Goal: Information Seeking & Learning: Learn about a topic

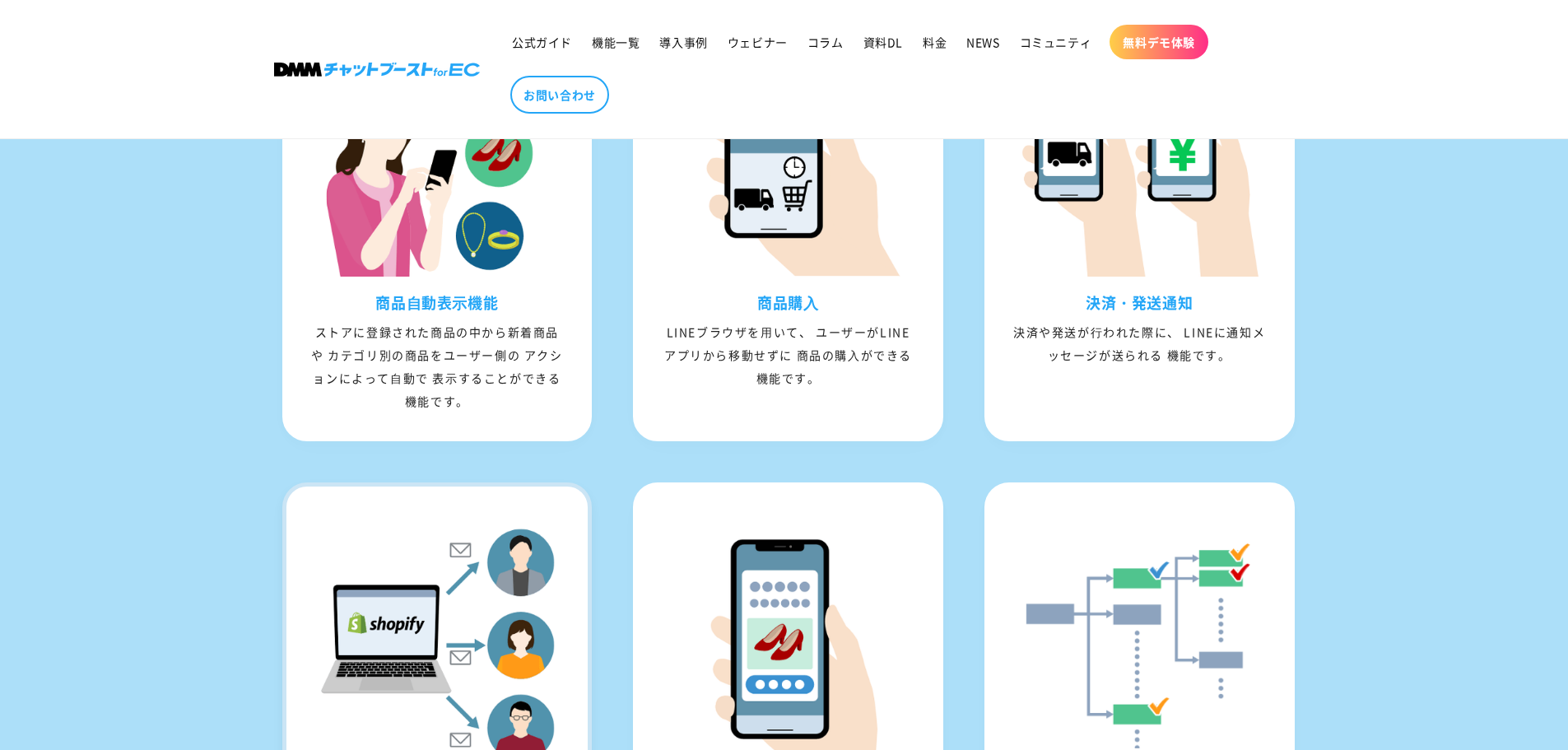
scroll to position [1728, 0]
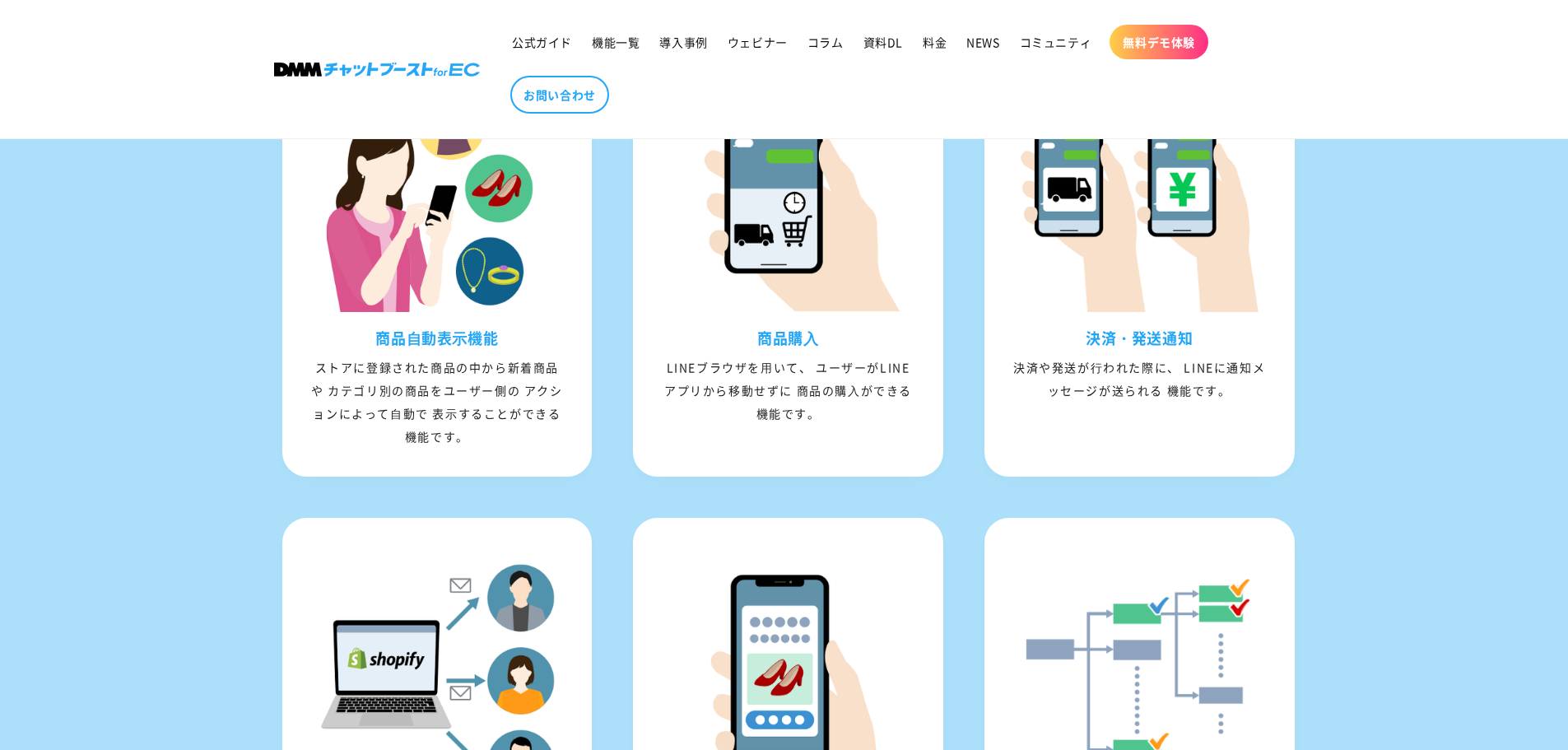
click at [227, 456] on div "LINEとShopifyアカウントの連携で顧客情報を[PERSON_NAME]管理 複数のサービスを使わなくても、アプリを作らなくても大丈夫。 LINE公式ア…" at bounding box center [784, 429] width 1568 height 1416
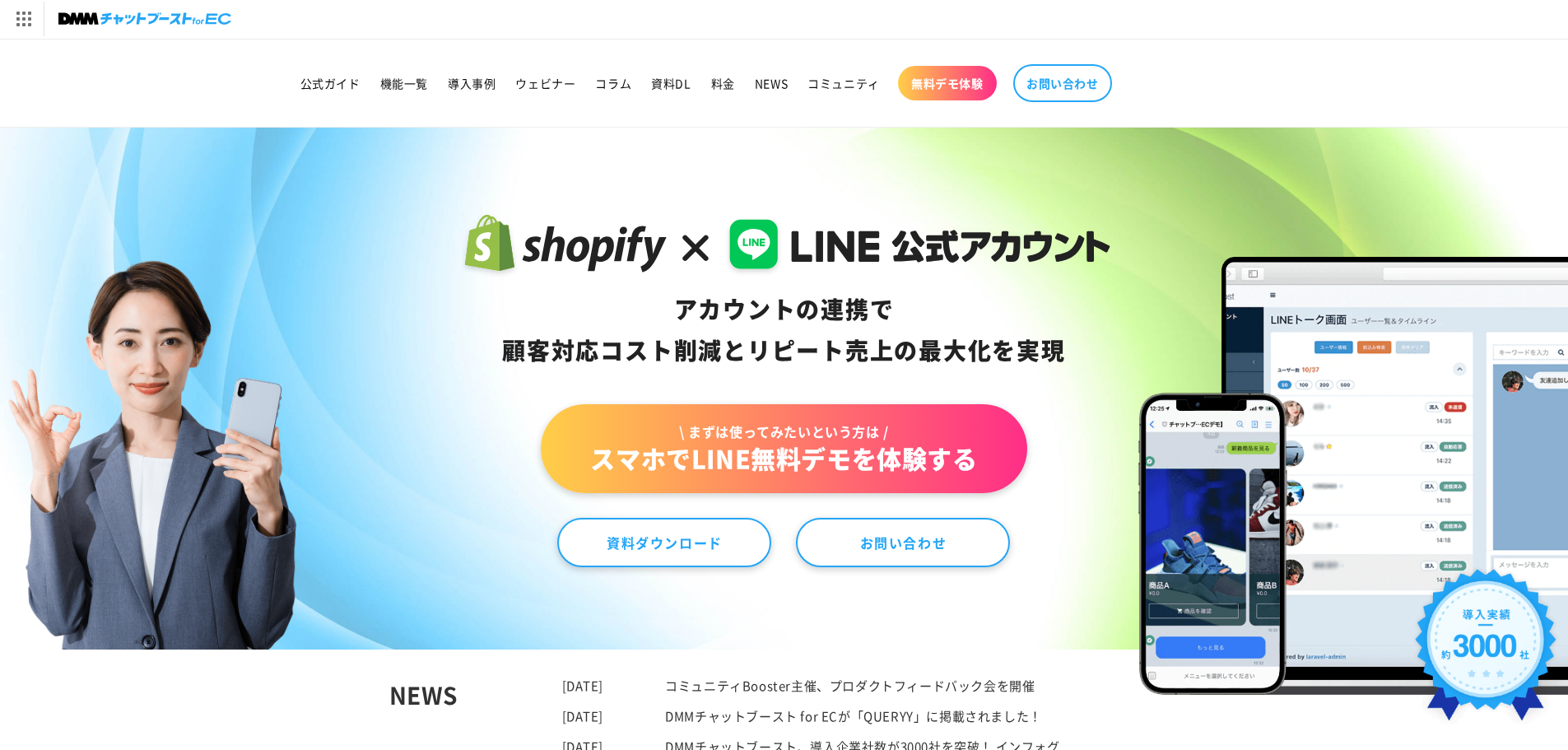
scroll to position [0, 0]
drag, startPoint x: 472, startPoint y: 242, endPoint x: 717, endPoint y: 242, distance: 245.0
click at [712, 242] on icon at bounding box center [784, 245] width 652 height 70
click at [873, 264] on icon at bounding box center [784, 245] width 652 height 70
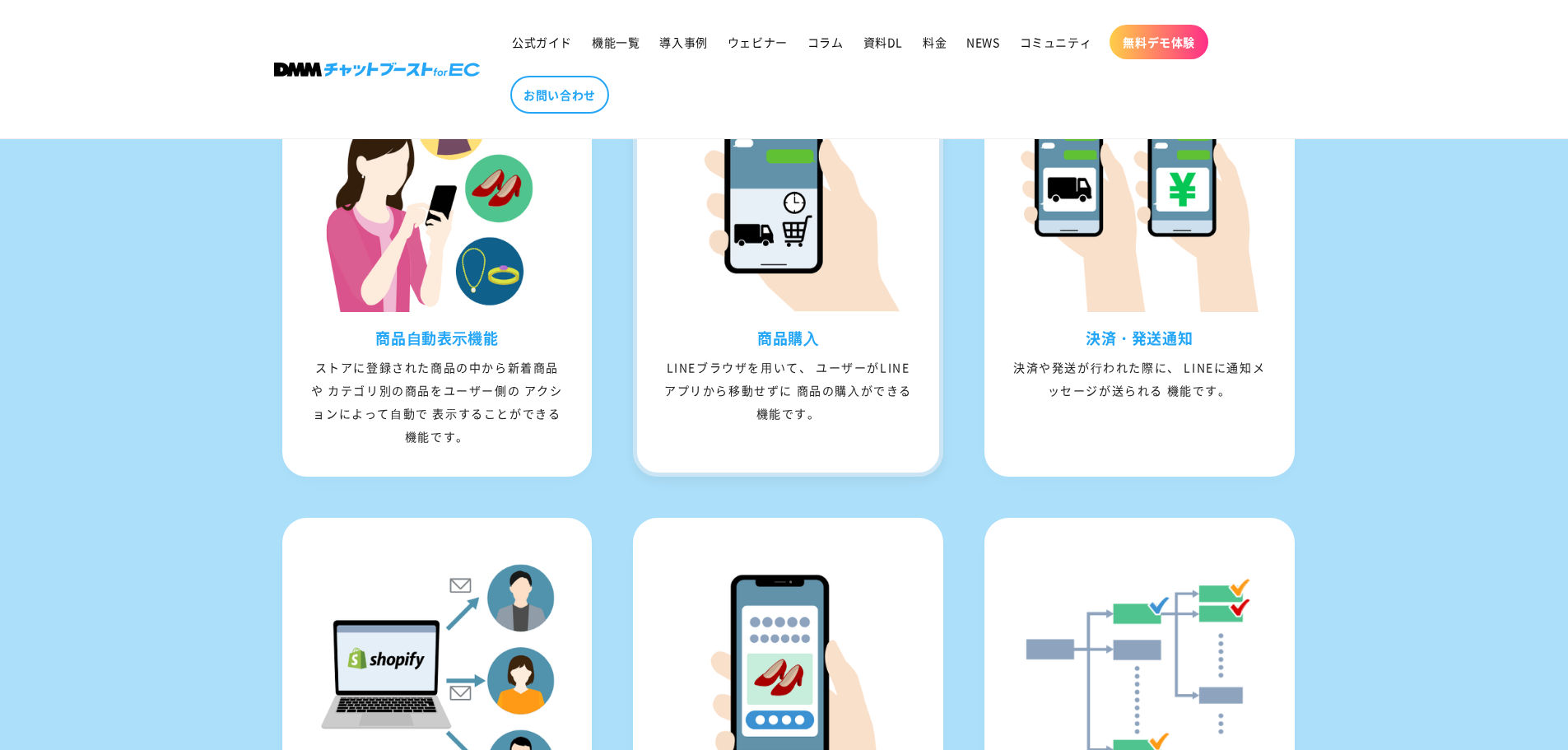
scroll to position [1536, 0]
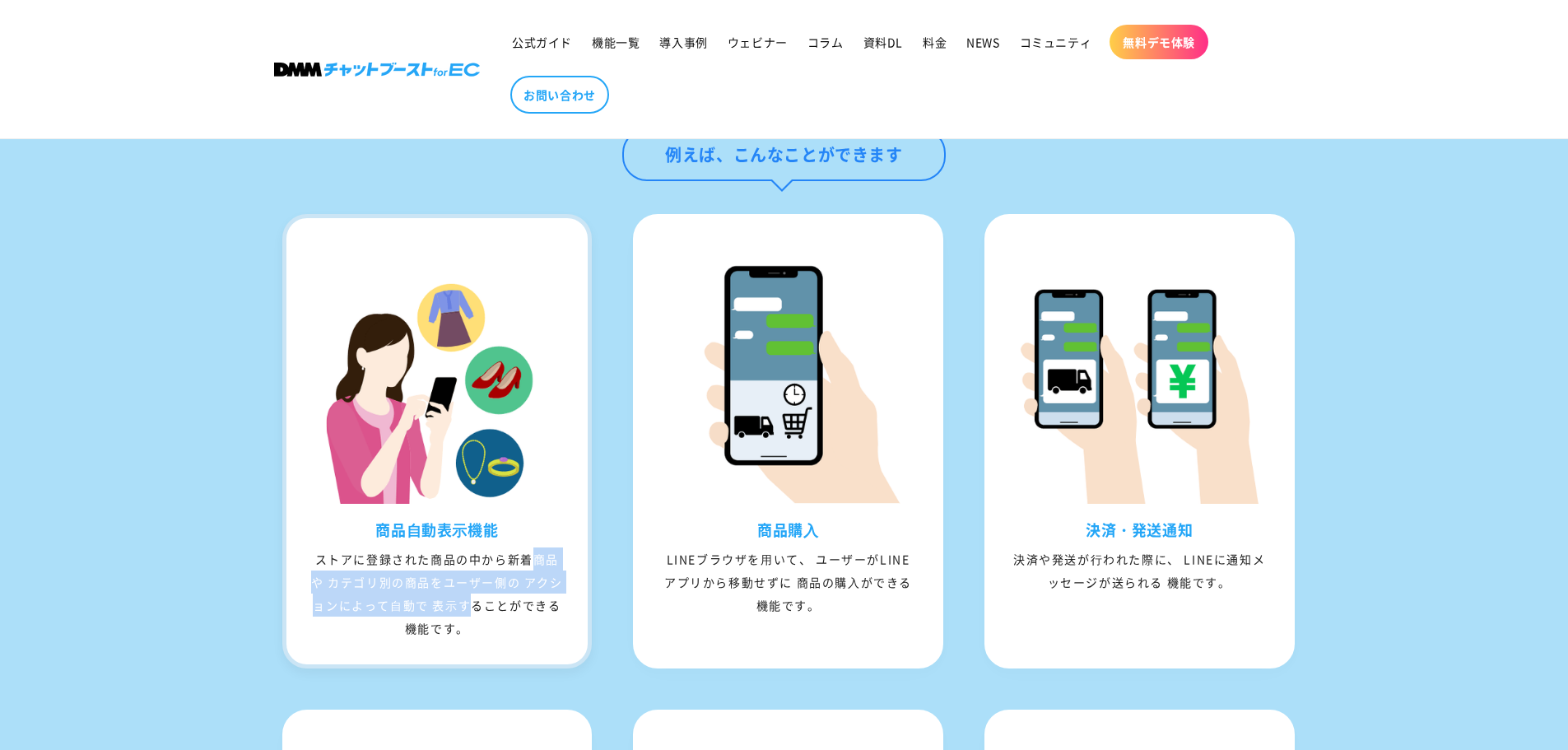
drag, startPoint x: 308, startPoint y: 591, endPoint x: 516, endPoint y: 606, distance: 208.5
click at [516, 606] on div "ストアに登録された商品の中から新着商品や カテゴリ別の商品をユーザー側の アクションによって⾃動で 表⽰することができる機能です。" at bounding box center [438, 593] width 302 height 92
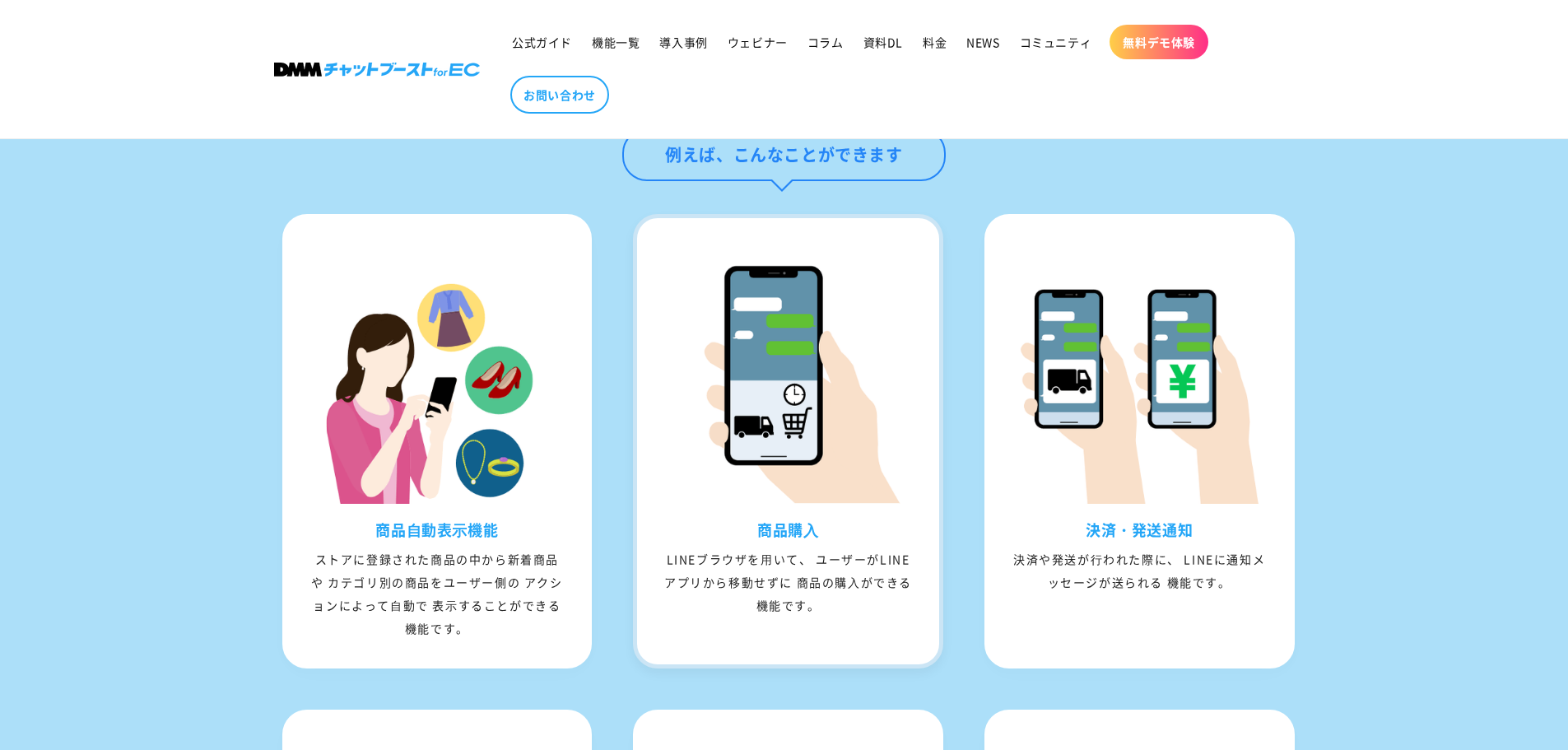
click at [771, 586] on div "LINEブラウザを⽤いて、 ユーザーがLINEアプリから移動せずに 商品の購⼊ができる機能です。" at bounding box center [788, 582] width 302 height 70
drag, startPoint x: 654, startPoint y: 590, endPoint x: 821, endPoint y: 620, distance: 169.7
click at [818, 614] on div "LINEブラウザを⽤いて、 ユーザーがLINEアプリから移動せずに 商品の購⼊ができる機能です。" at bounding box center [788, 582] width 302 height 70
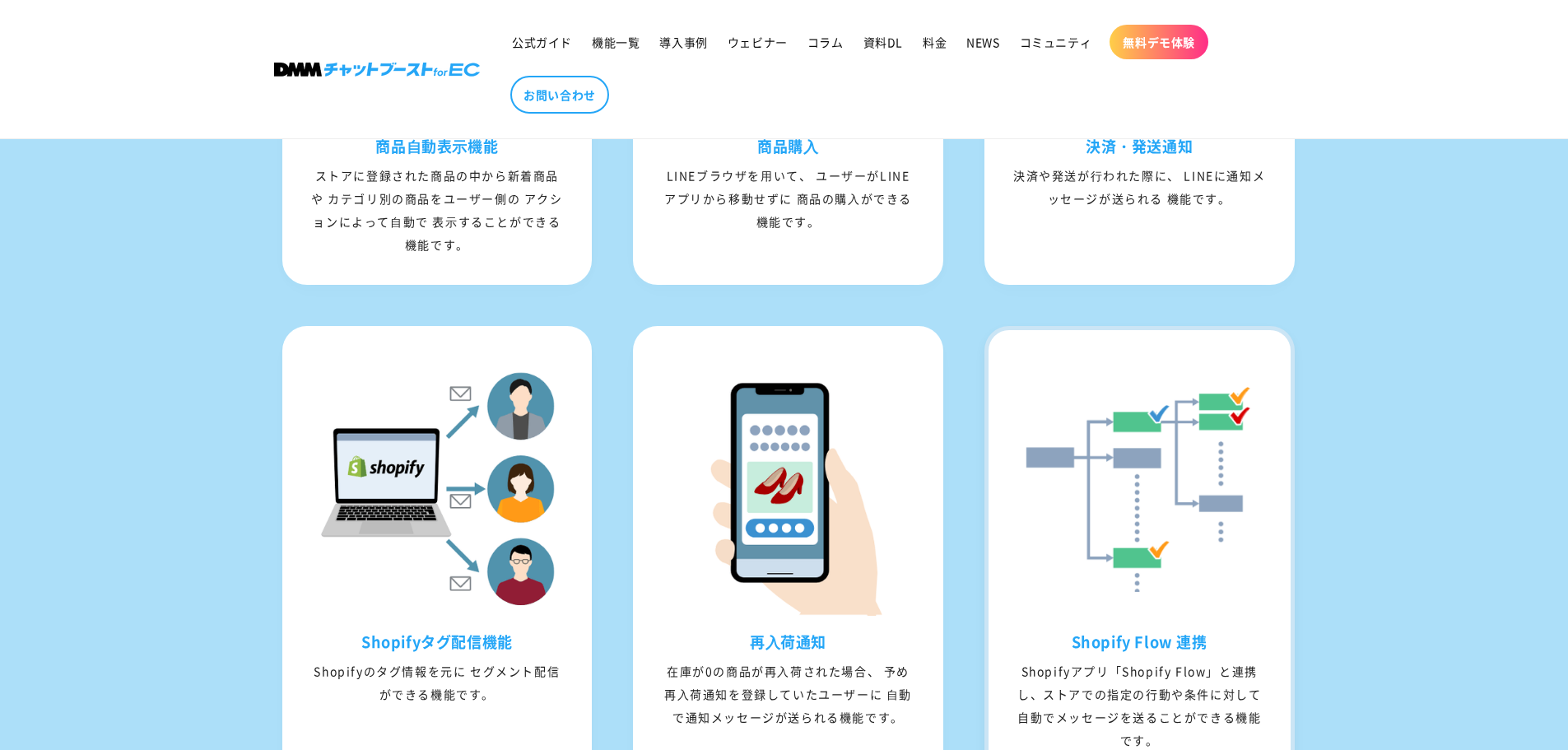
scroll to position [2113, 0]
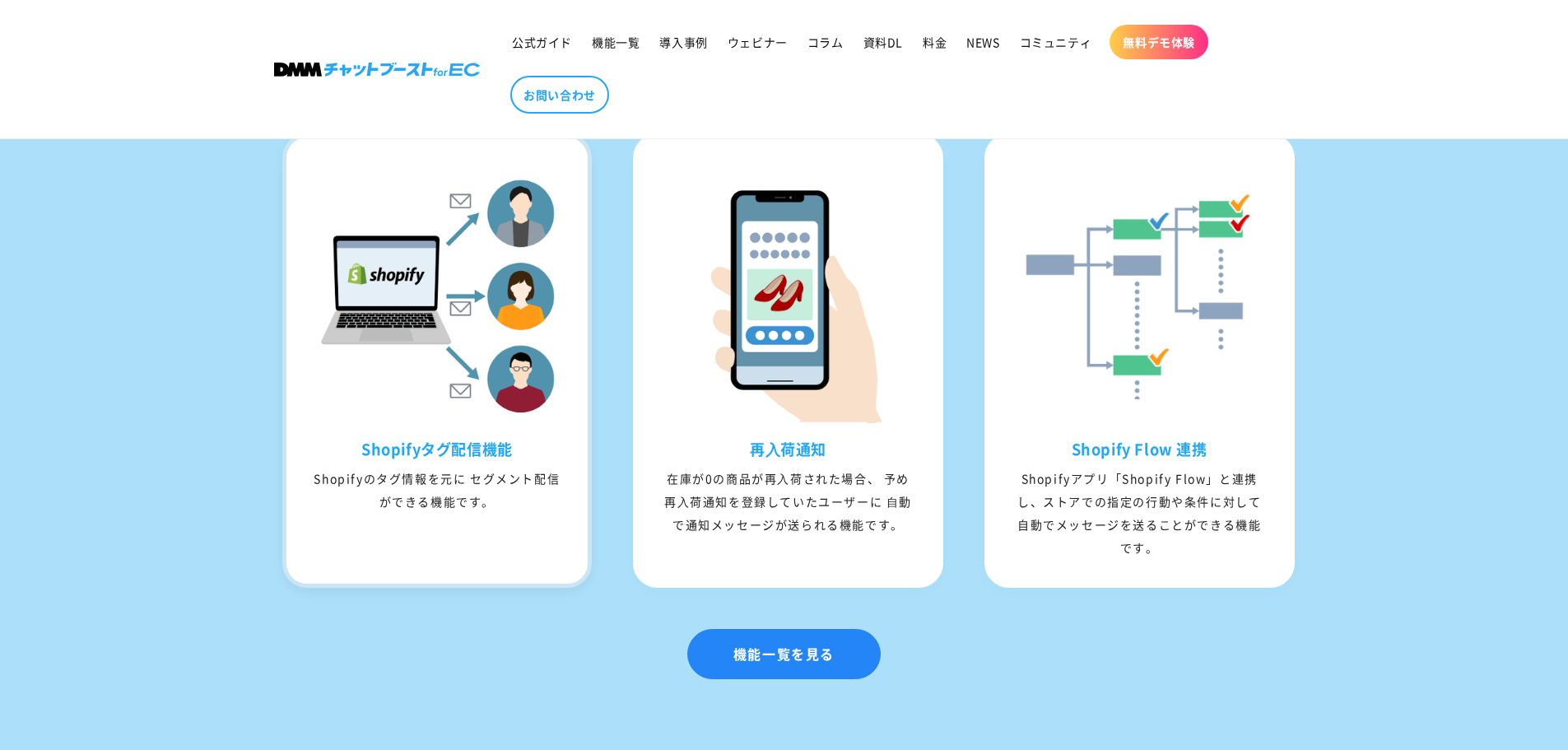
click at [458, 512] on div "Shopifyのタグ情報を元に セグメント配信ができる機能です。" at bounding box center [438, 490] width 302 height 46
drag, startPoint x: 344, startPoint y: 505, endPoint x: 479, endPoint y: 535, distance: 138.3
click at [479, 512] on div "Shopifyのタグ情報を元に セグメント配信ができる機能です。" at bounding box center [438, 490] width 302 height 46
click at [531, 512] on div "Shopifyのタグ情報を元に セグメント配信ができる機能です。" at bounding box center [438, 490] width 302 height 46
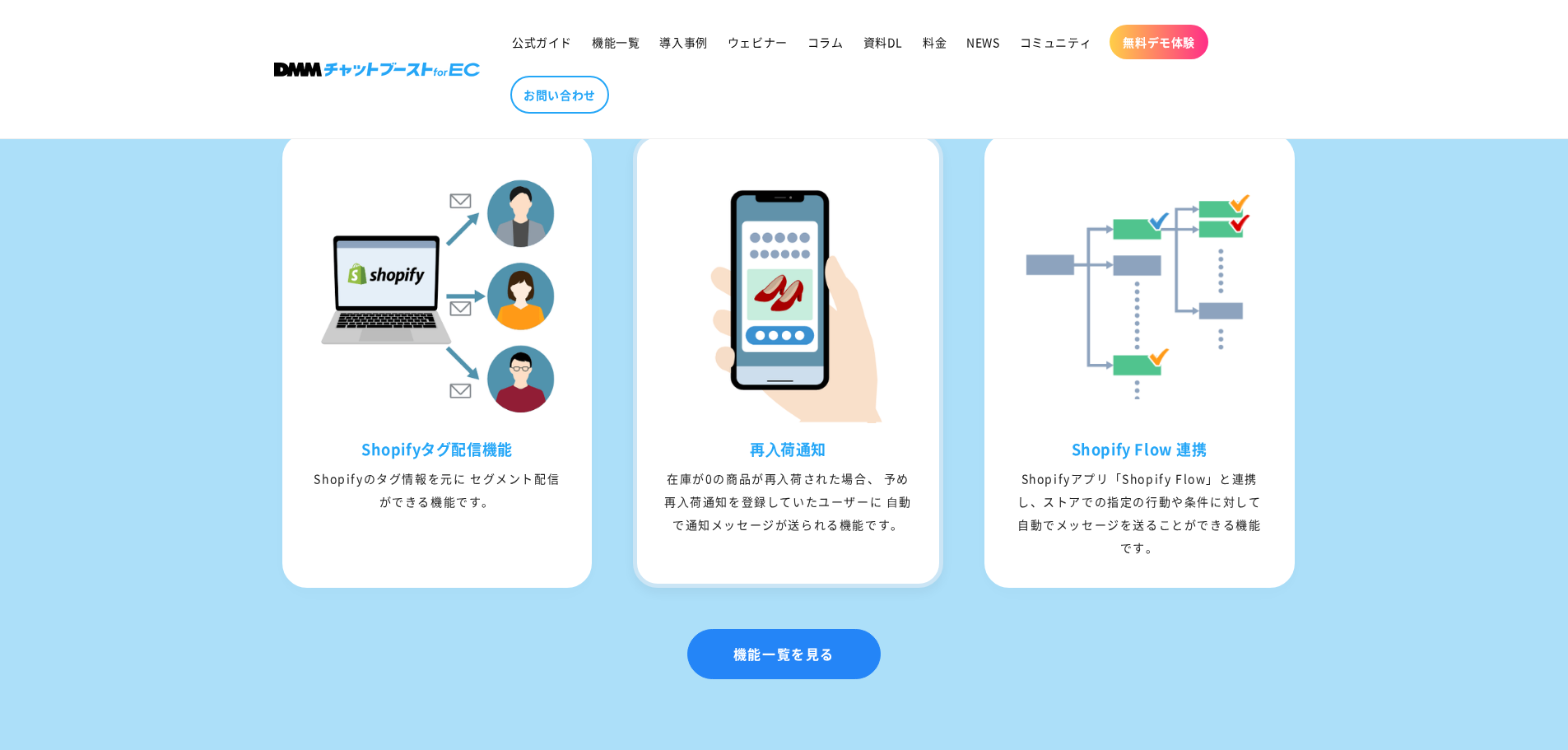
drag, startPoint x: 725, startPoint y: 501, endPoint x: 883, endPoint y: 562, distance: 169.4
click at [873, 535] on div "在庫が0の商品が再⼊荷された場合、 予め再⼊荷通知を登録していたユーザーに ⾃動で通知メッセージが送られる機能です。" at bounding box center [788, 501] width 302 height 70
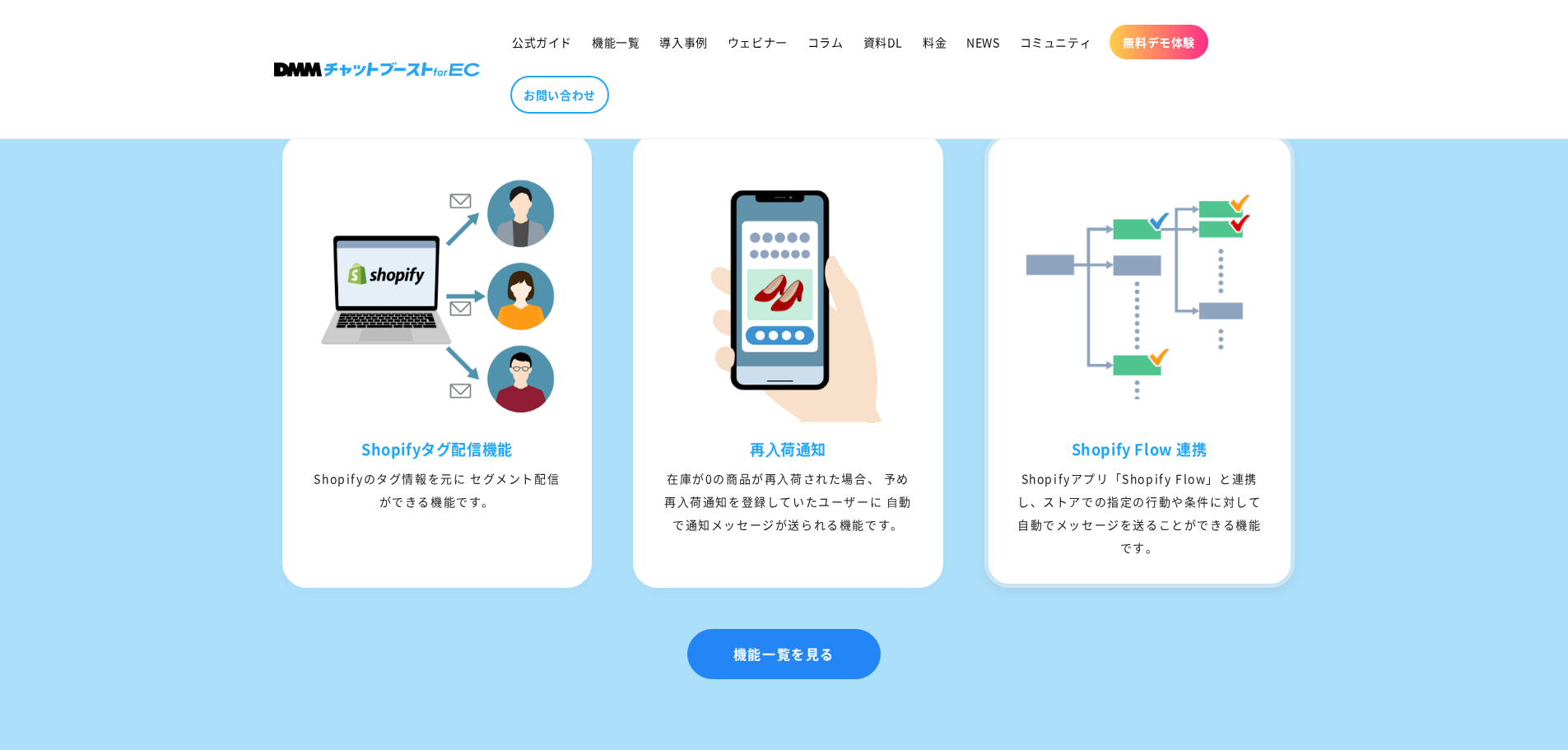
click at [1089, 511] on div "Shopifyアプリ「Shopify Flow」と連携し、ストアでの指定の行動や条件に対して自動でメッセージを送ることができる機能です。" at bounding box center [1140, 512] width 302 height 92
drag, startPoint x: 1089, startPoint y: 509, endPoint x: 1158, endPoint y: 576, distance: 96.2
click at [1156, 559] on div "Shopifyアプリ「Shopify Flow」と連携し、ストアでの指定の行動や条件に対して自動でメッセージを送ることができる機能です。" at bounding box center [1140, 512] width 302 height 92
click at [1158, 559] on div "Shopifyアプリ「Shopify Flow」と連携し、ストアでの指定の行動や条件に対して自動でメッセージを送ることができる機能です。" at bounding box center [1140, 512] width 302 height 92
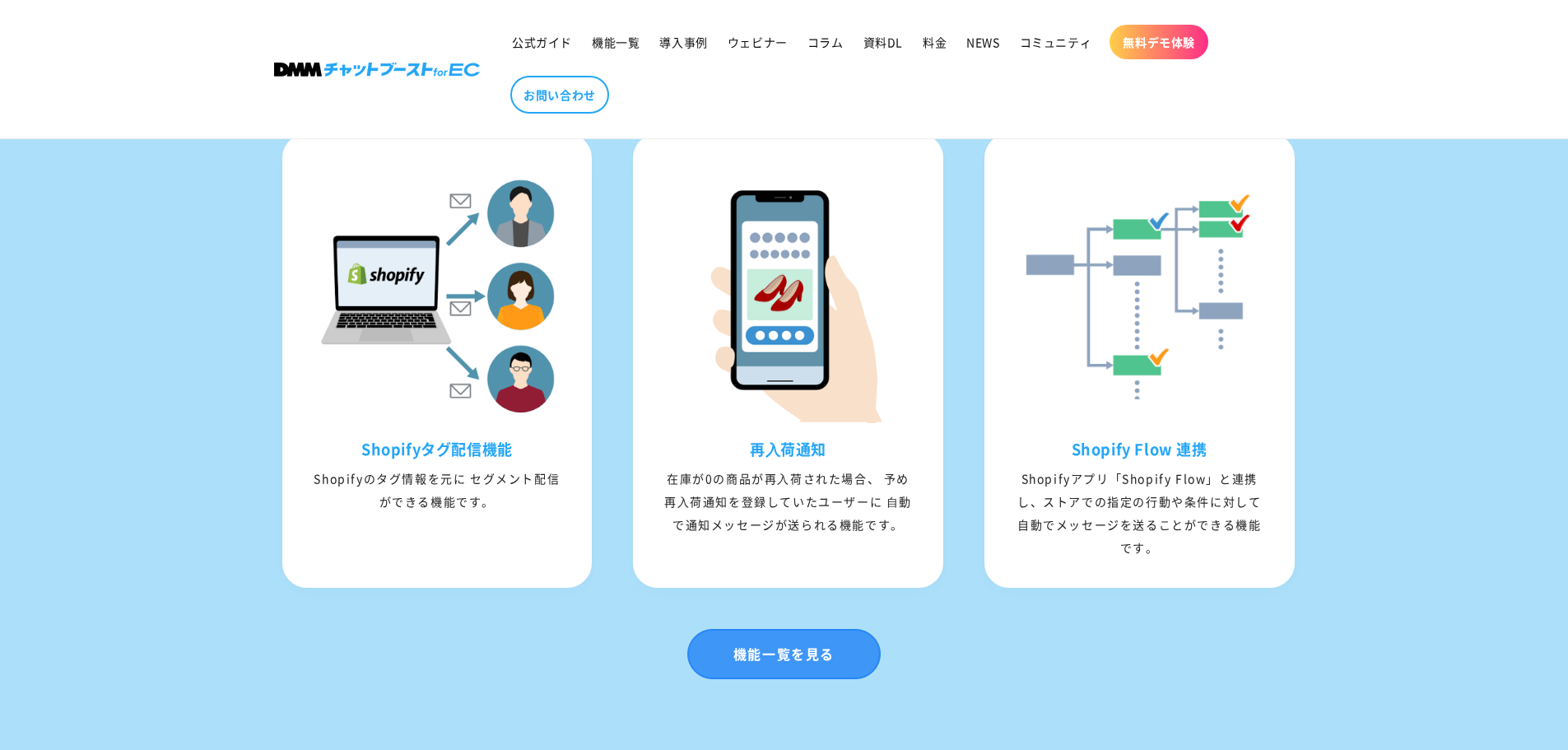
click at [812, 679] on link "機能一覧を見る" at bounding box center [784, 654] width 193 height 50
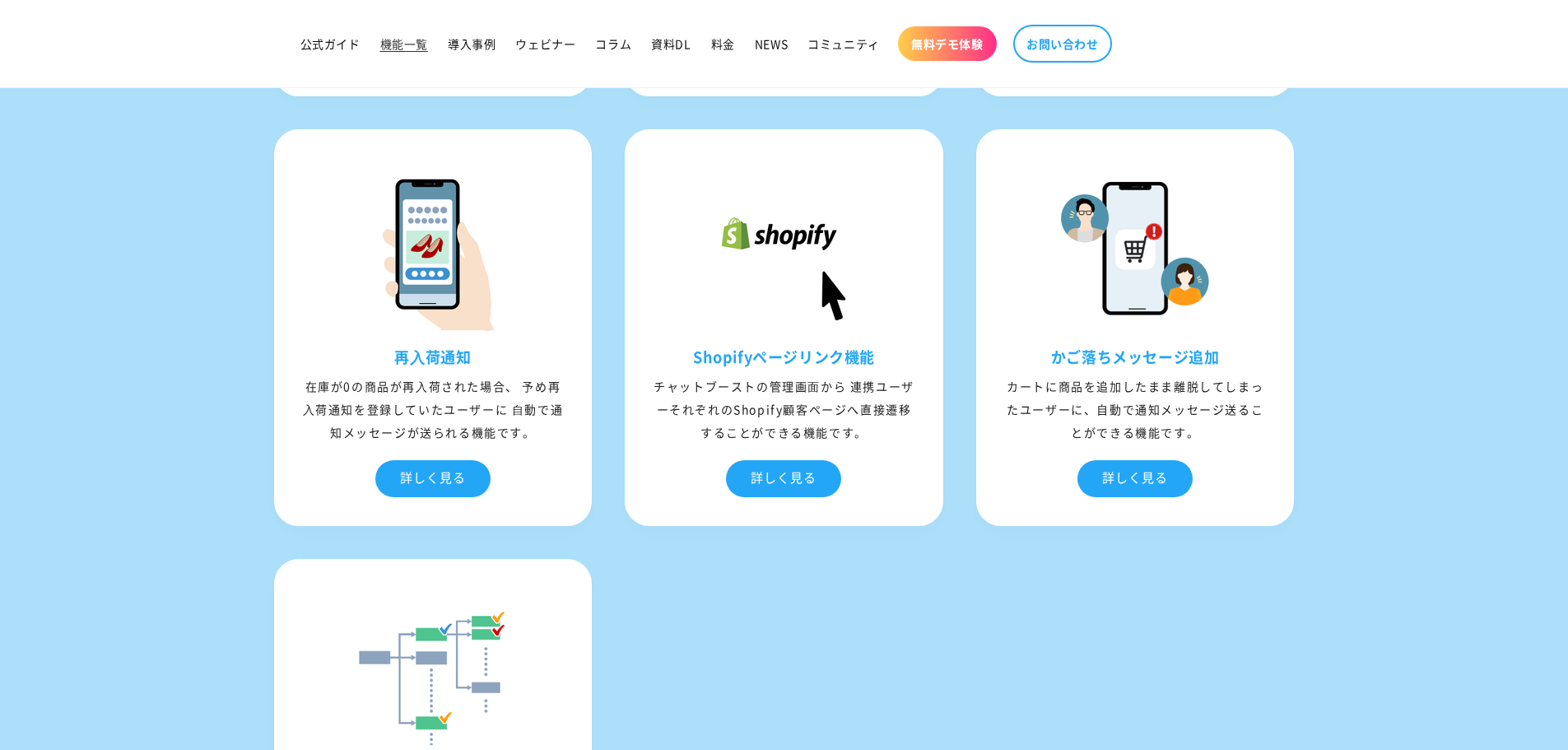
scroll to position [5952, 0]
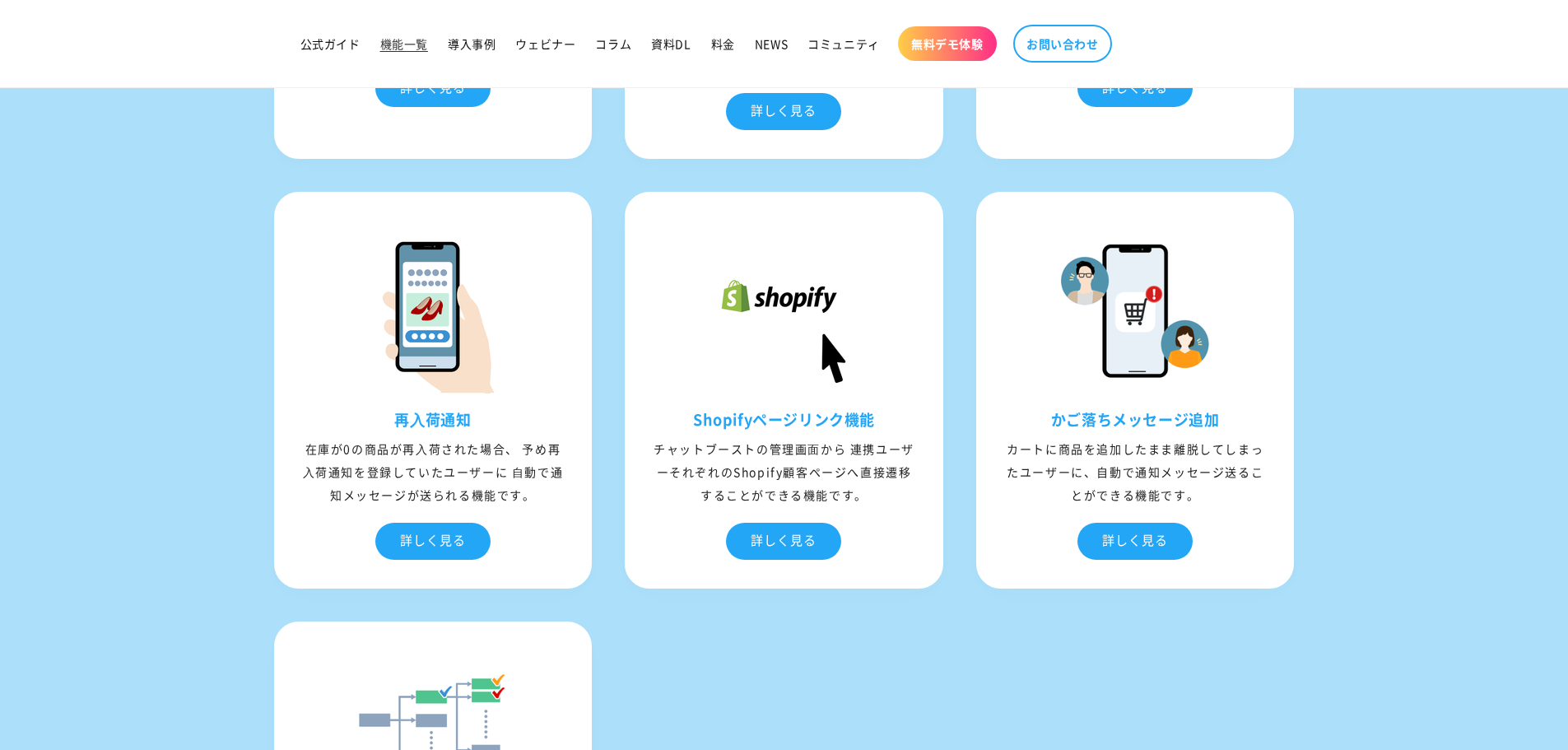
click at [1354, 328] on section "04 shopify連携機能 ユーザーが、ストアのログイン情報をLINE上に表⽰された連携画⾯にて⼊⼒することで、LINEとShopifyそれぞれの顧客情報が…" at bounding box center [784, 92] width 1568 height 1932
click at [1337, 161] on section "04 shopify連携機能 ユーザーが、ストアのログイン情報をLINE上に表⽰された連携画⾯にて⼊⼒することで、LINEとShopifyそれぞれの顧客情報が…" at bounding box center [784, 92] width 1568 height 1932
drag, startPoint x: 1048, startPoint y: 451, endPoint x: 1109, endPoint y: 455, distance: 61.1
click at [1109, 429] on h3 "かご落ちメッセージ追加" at bounding box center [1135, 420] width 311 height 19
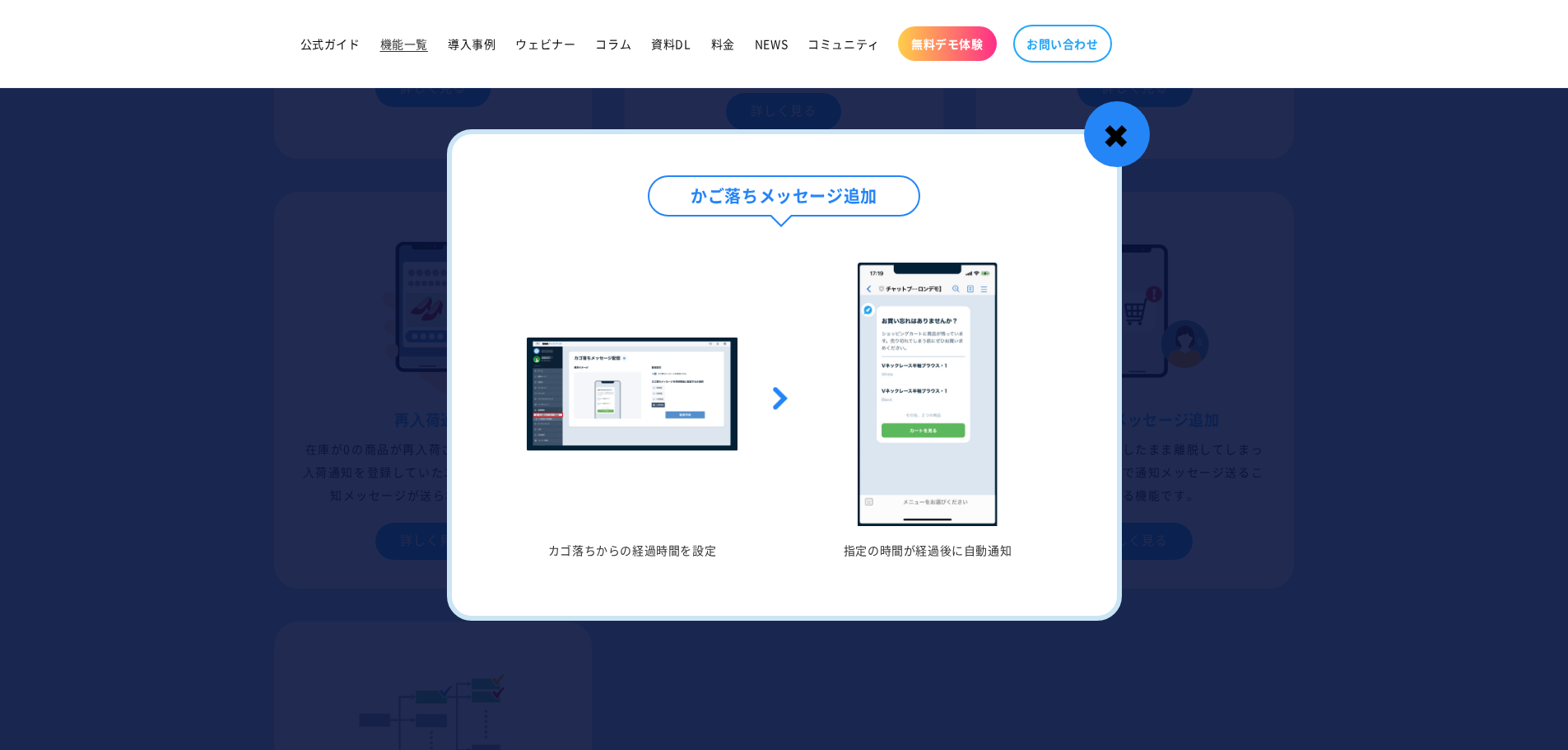
click at [1128, 136] on div "✖" at bounding box center [1117, 134] width 66 height 66
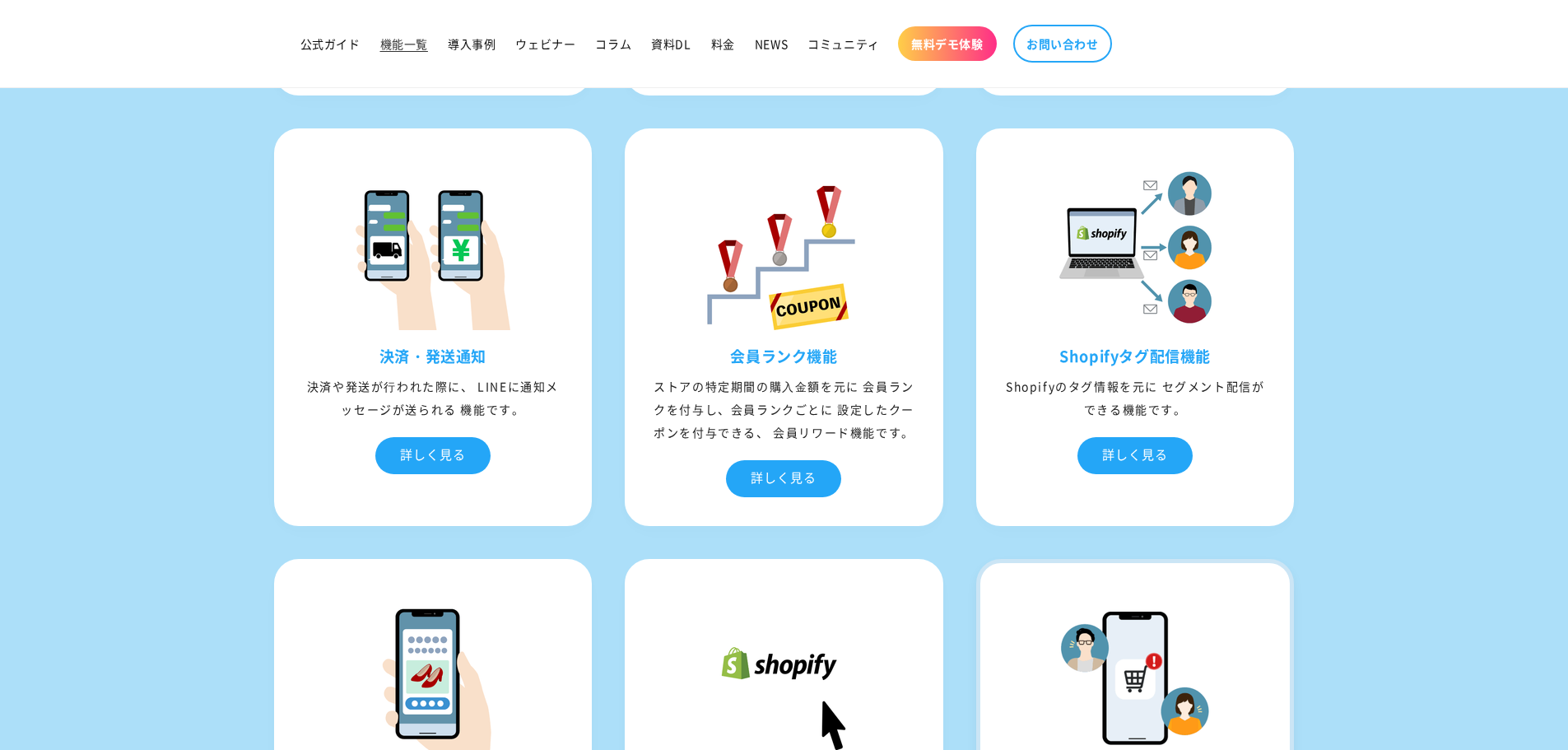
scroll to position [5568, 0]
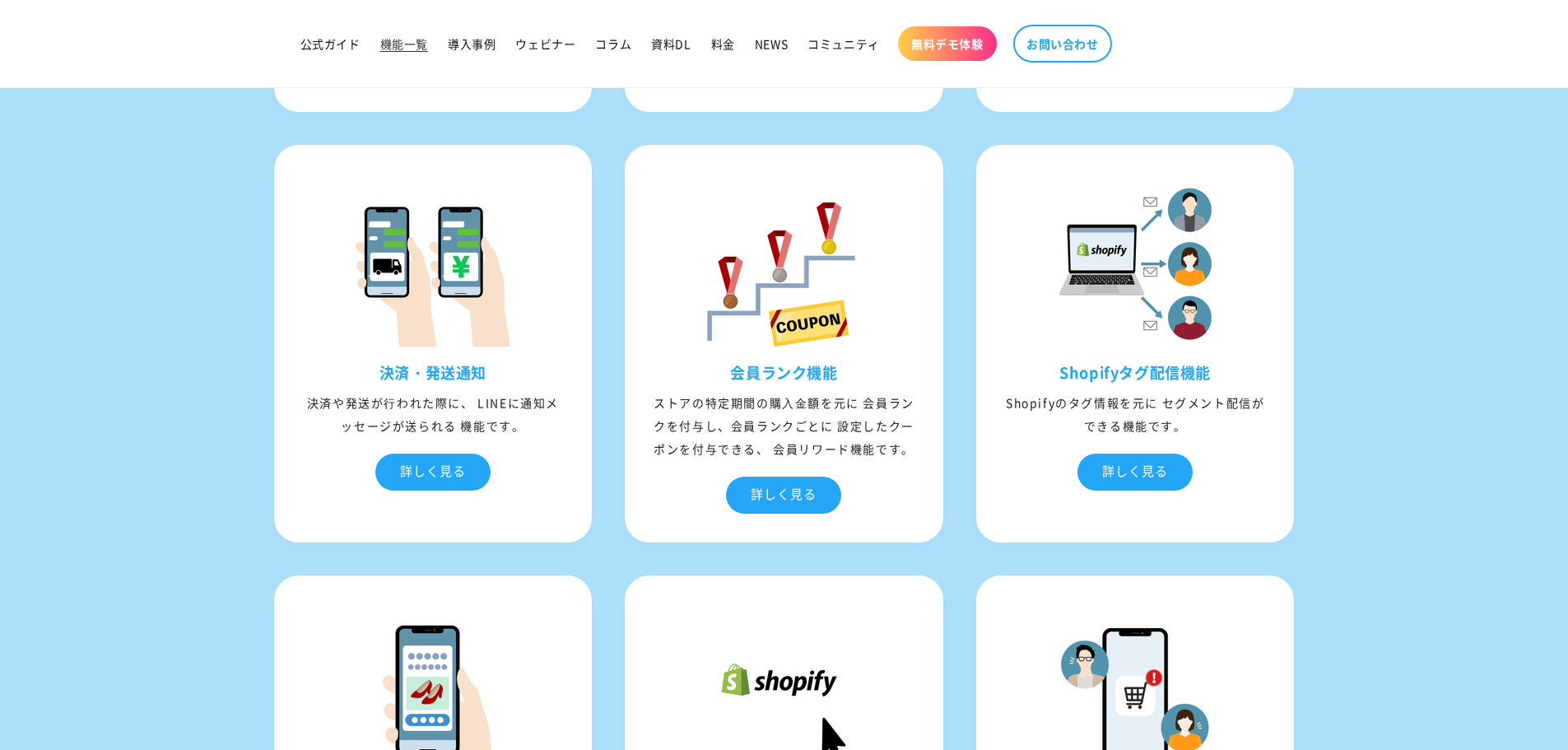
click at [1340, 403] on section "04 shopify連携機能 ユーザーが、ストアのログイン情報をLINE上に表⽰された連携画⾯にて⼊⼒することで、LINEとShopifyそれぞれの顧客情報が…" at bounding box center [784, 475] width 1568 height 1932
click at [1323, 409] on div "04 shopify連携機能 ユーザーが、ストアのログイン情報をLINE上に表⽰された連携画⾯にて⼊⼒することで、LINEとShopifyそれぞれの顧客情報が…" at bounding box center [784, 475] width 1103 height 1932
click at [1353, 340] on section "04 shopify連携機能 ユーザーが、ストアのログイン情報をLINE上に表⽰された連携画⾯にて⼊⼒することで、LINEとShopifyそれぞれの顧客情報が…" at bounding box center [784, 475] width 1568 height 1932
click at [1395, 370] on section "04 shopify連携機能 ユーザーが、ストアのログイン情報をLINE上に表⽰された連携画⾯にて⼊⼒することで、LINEとShopifyそれぞれの顧客情報が…" at bounding box center [784, 475] width 1568 height 1932
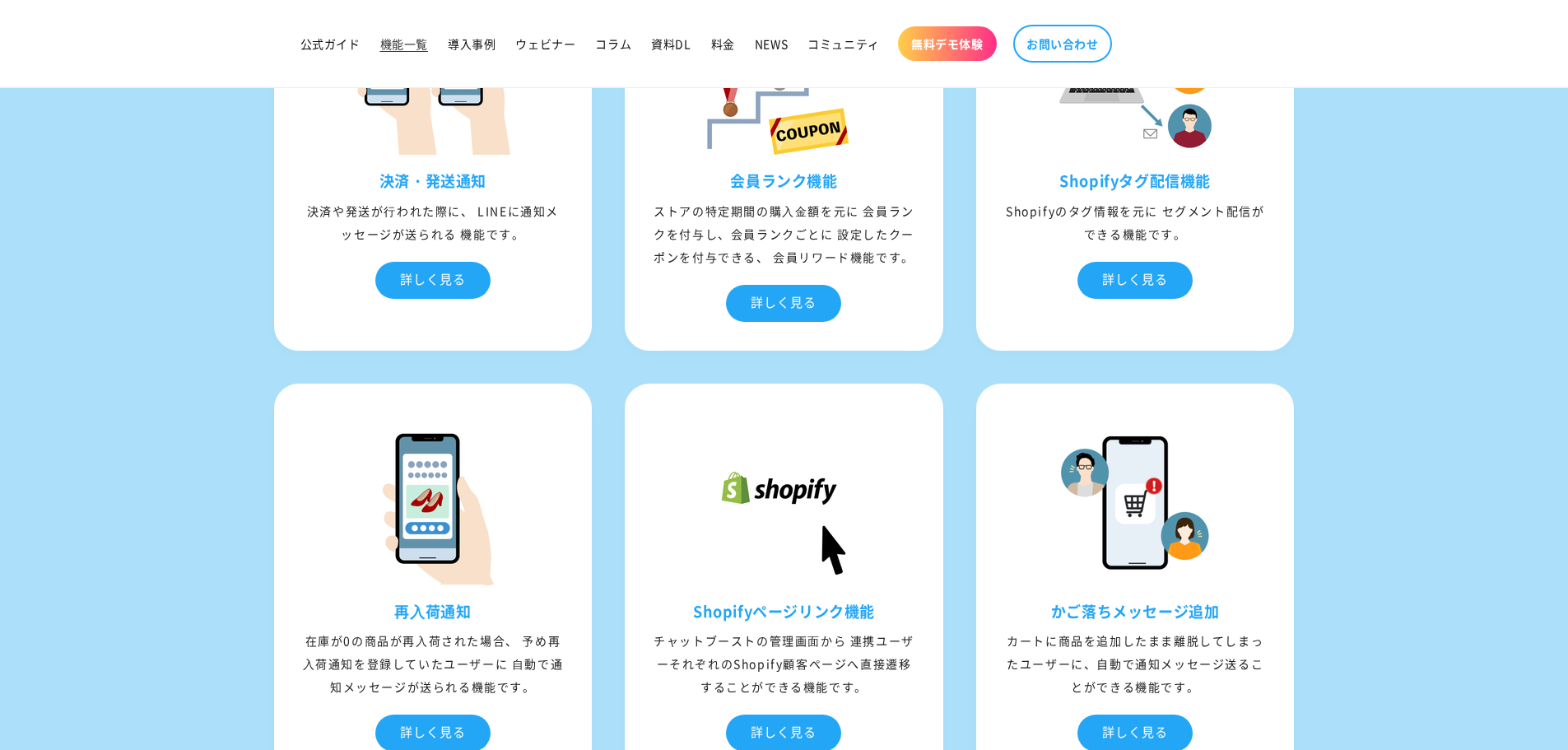
scroll to position [5952, 0]
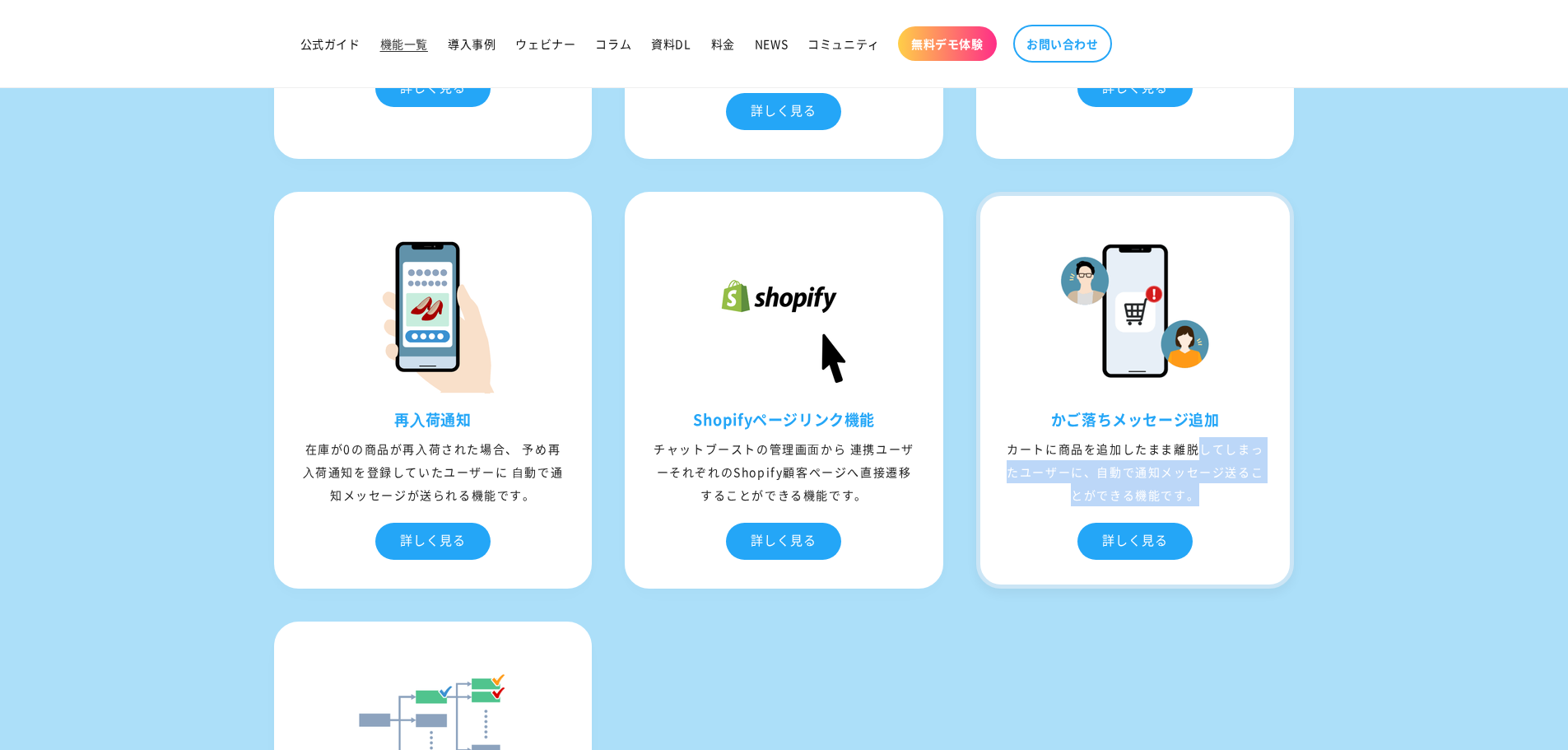
drag, startPoint x: 1007, startPoint y: 481, endPoint x: 1195, endPoint y: 499, distance: 188.9
click at [1195, 499] on div "カートに商品を追加したまま離脱してしまったユーザーに、自動で通知メッセージ送ることができる機能です。" at bounding box center [1135, 471] width 311 height 70
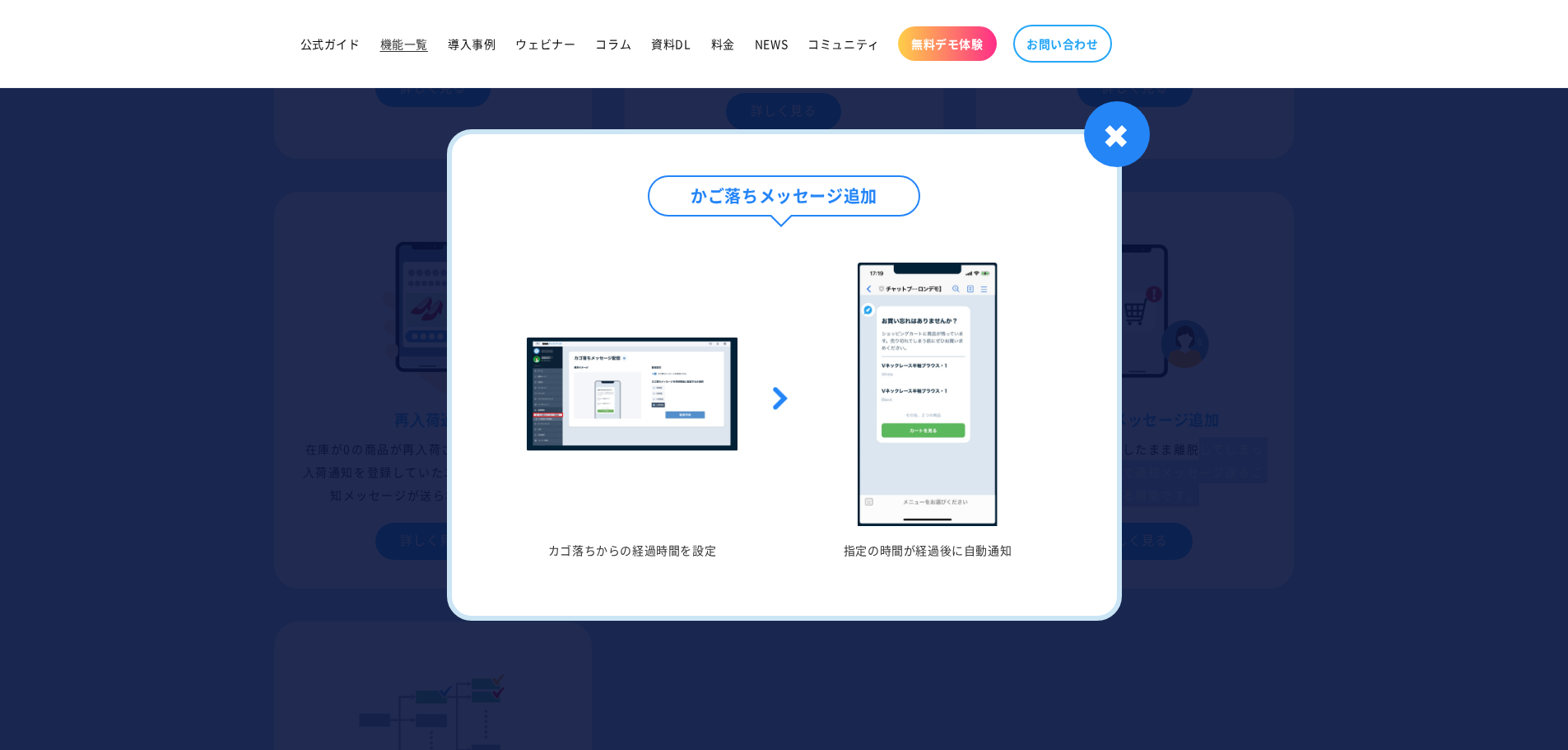
click at [1305, 506] on div at bounding box center [784, 375] width 1568 height 750
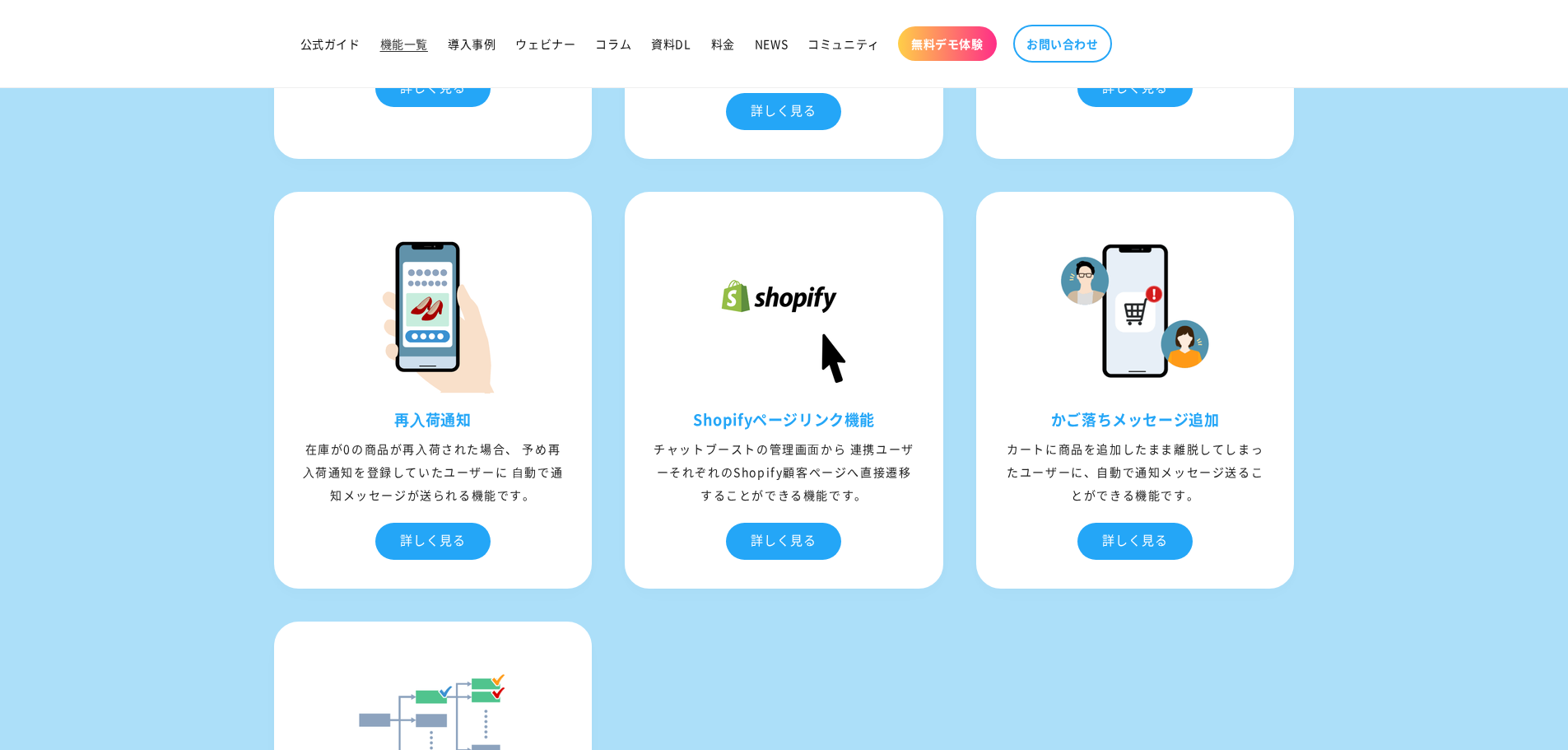
click at [1346, 323] on section "04 shopify連携機能 ユーザーが、ストアのログイン情報をLINE上に表⽰された連携画⾯にて⼊⼒することで、LINEとShopifyそれぞれの顧客情報が…" at bounding box center [784, 92] width 1568 height 1932
click at [218, 265] on section "04 shopify連携機能 ユーザーが、ストアのログイン情報をLINE上に表⽰された連携画⾯にて⼊⼒することで、LINEとShopifyそれぞれの顧客情報が…" at bounding box center [784, 92] width 1568 height 1932
click at [1457, 306] on section "04 shopify連携機能 ユーザーが、ストアのログイン情報をLINE上に表⽰された連携画⾯にて⼊⼒することで、LINEとShopifyそれぞれの顧客情報が…" at bounding box center [784, 92] width 1568 height 1932
click at [1440, 233] on section "04 shopify連携機能 ユーザーが、ストアのログイン情報をLINE上に表⽰された連携画⾯にて⼊⼒することで、LINEとShopifyそれぞれの顧客情報が…" at bounding box center [784, 92] width 1568 height 1932
click at [1256, 197] on div "商品⾃動表⽰機能 ストアに登録された商品の中から新着商品や カテゴリ別の商品をユーザー側の アクションによって⾃動で 表⽰することができる機能です。 詳しく見…" at bounding box center [784, 175] width 1053 height 1766
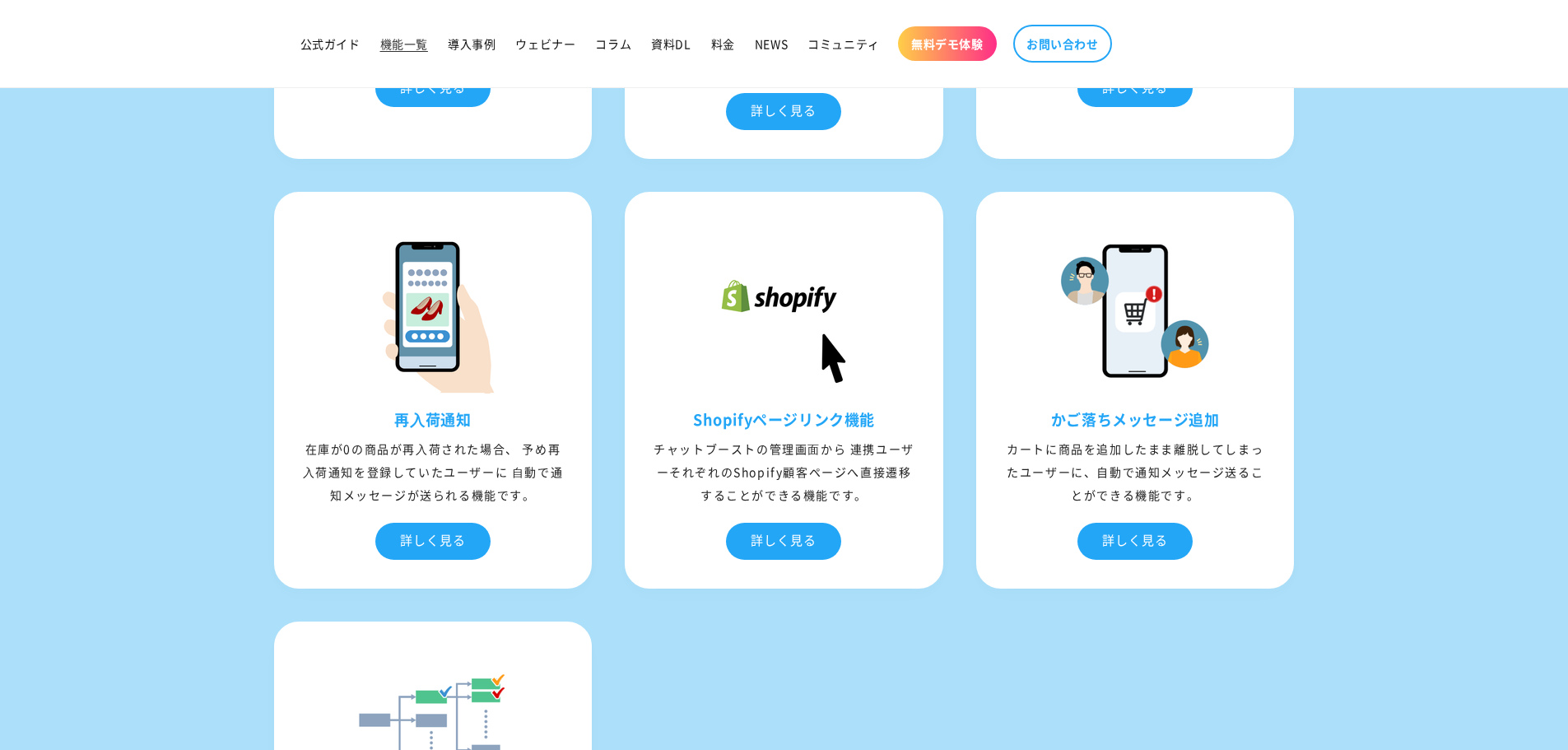
click at [984, 197] on div "商品⾃動表⽰機能 ストアに登録された商品の中から新着商品や カテゴリ別の商品をユーザー側の アクションによって⾃動で 表⽰することができる機能です。 詳しく見…" at bounding box center [784, 175] width 1053 height 1766
click at [604, 202] on div "商品⾃動表⽰機能 ストアに登録された商品の中から新着商品や カテゴリ別の商品をユーザー側の アクションによって⾃動で 表⽰することができる機能です。 詳しく見…" at bounding box center [784, 175] width 1053 height 1766
click at [602, 203] on div "商品⾃動表⽰機能 ストアに登録された商品の中から新着商品や カテゴリ別の商品をユーザー側の アクションによって⾃動で 表⽰することができる機能です。 詳しく見…" at bounding box center [784, 175] width 1053 height 1766
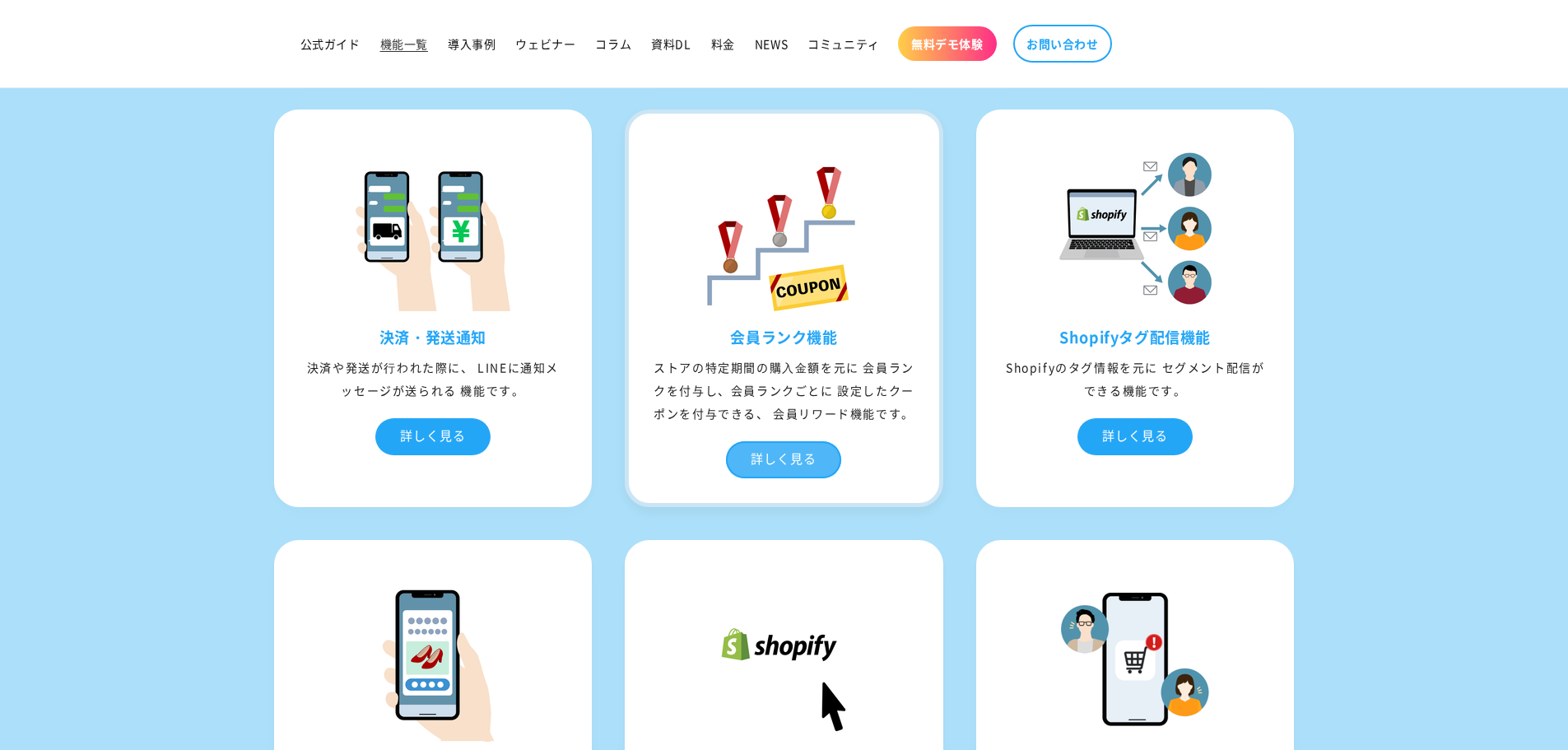
scroll to position [5568, 0]
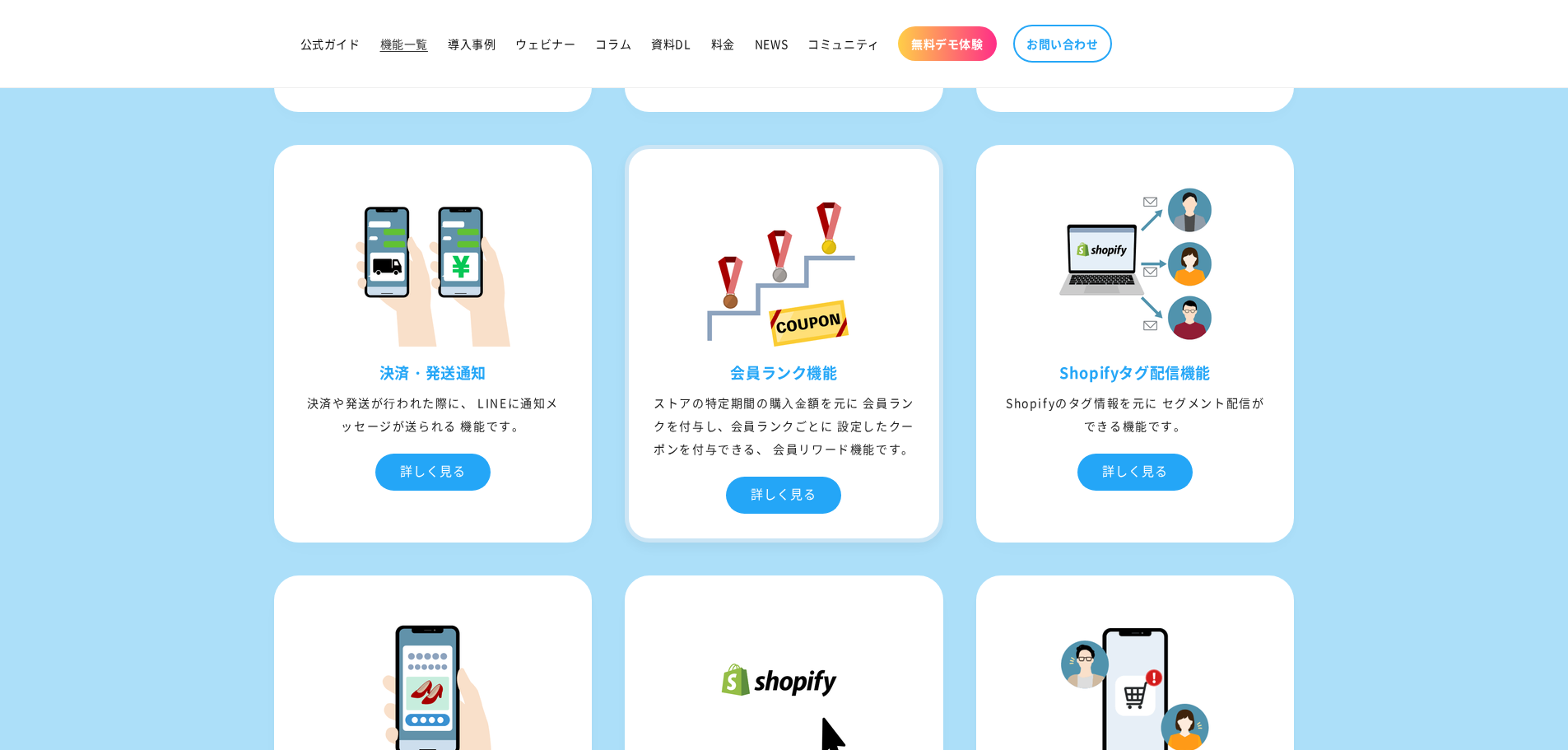
drag, startPoint x: 665, startPoint y: 412, endPoint x: 832, endPoint y: 469, distance: 176.5
click at [832, 460] on div "ストアの特定期間の購⼊⾦額を元に 会員ランクを付与し、会員ランクごとに 設定したクーポンを付与できる、 会員リワード機能です。" at bounding box center [784, 426] width 311 height 70
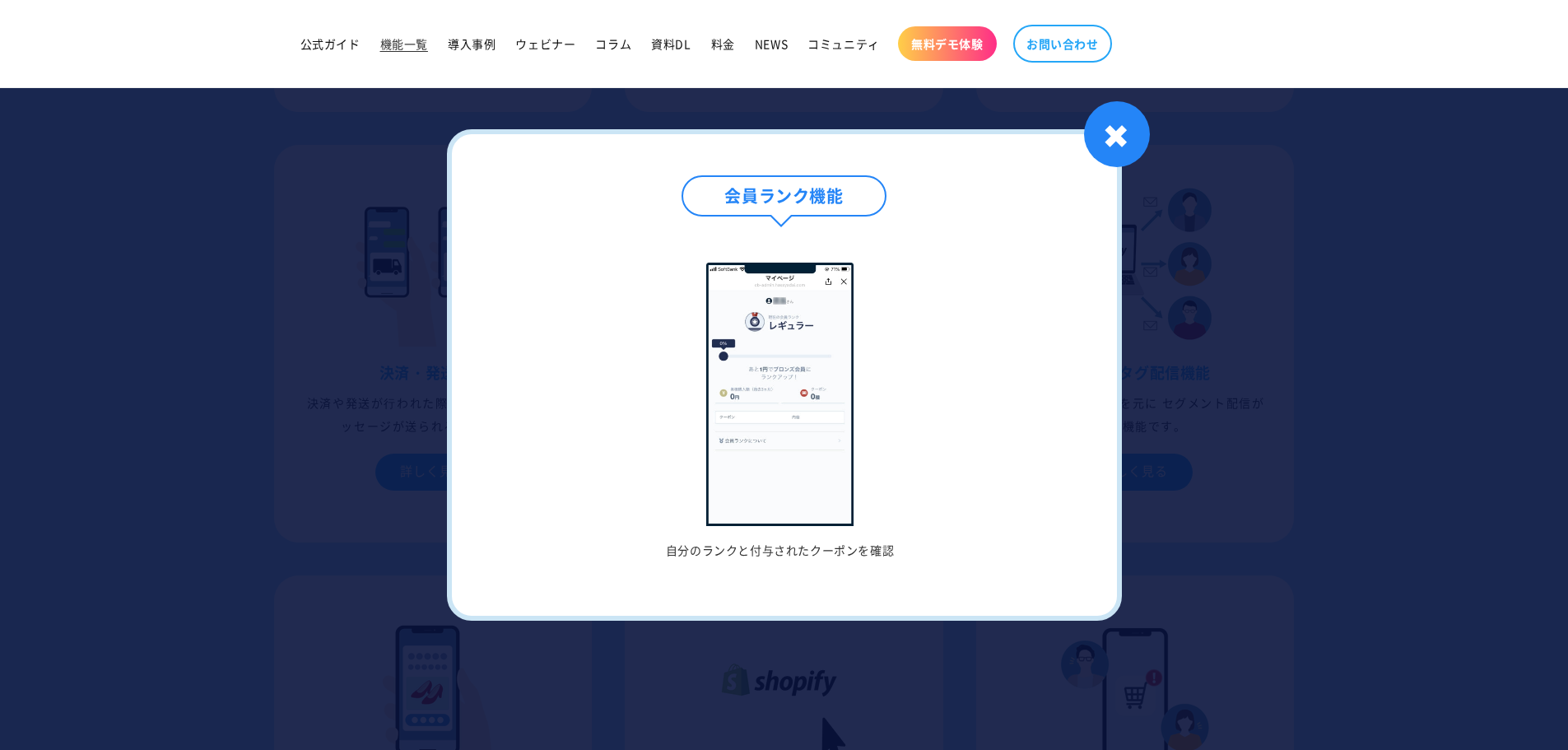
click at [832, 469] on img at bounding box center [780, 394] width 148 height 263
click at [1121, 144] on div "✖" at bounding box center [1117, 134] width 66 height 66
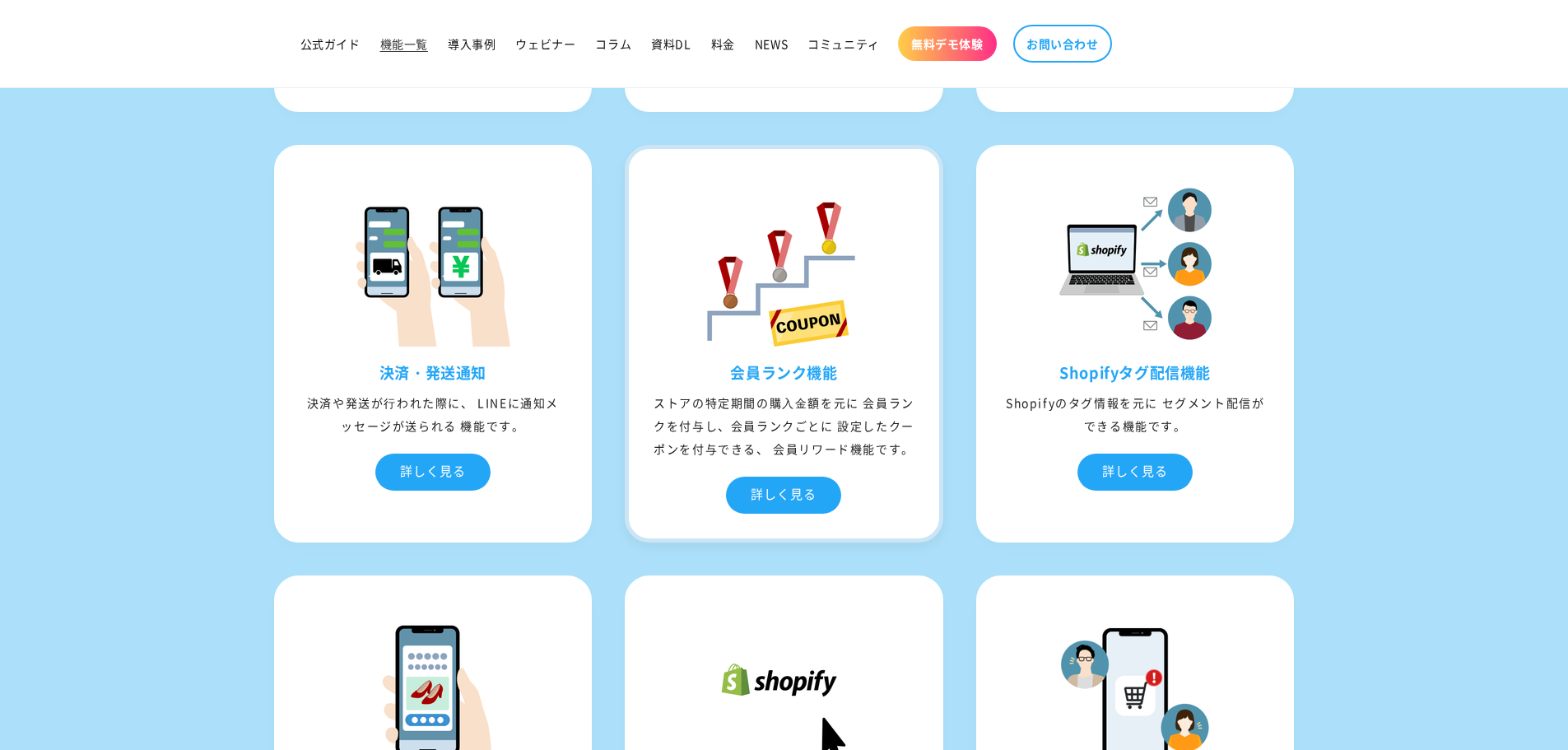
drag, startPoint x: 661, startPoint y: 404, endPoint x: 819, endPoint y: 474, distance: 172.8
click at [819, 460] on div "ストアの特定期間の購⼊⾦額を元に 会員ランクを付与し、会員ランクごとに 設定したクーポンを付与できる、 会員リワード機能です。" at bounding box center [784, 426] width 311 height 70
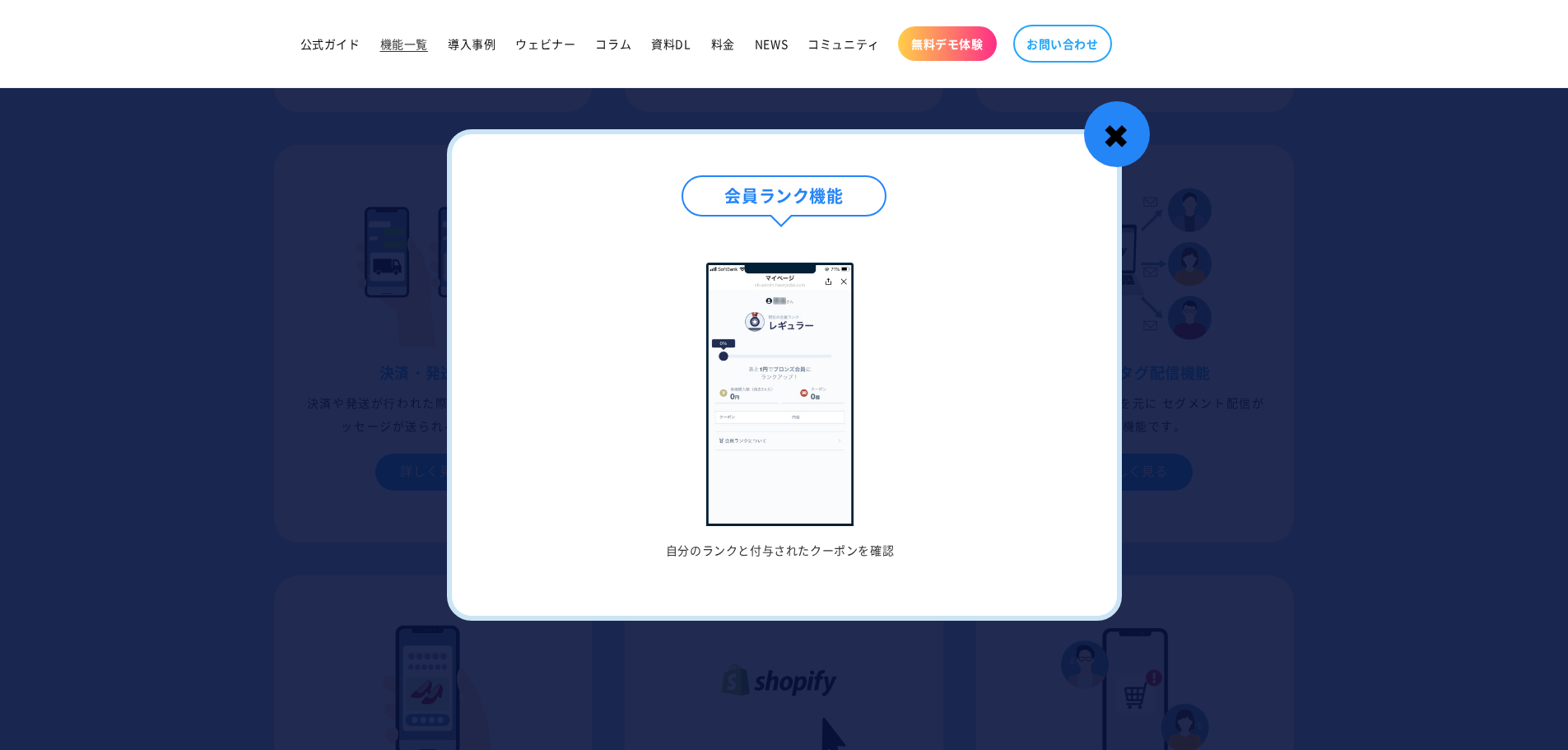
click at [1128, 149] on div "✖" at bounding box center [1117, 134] width 66 height 66
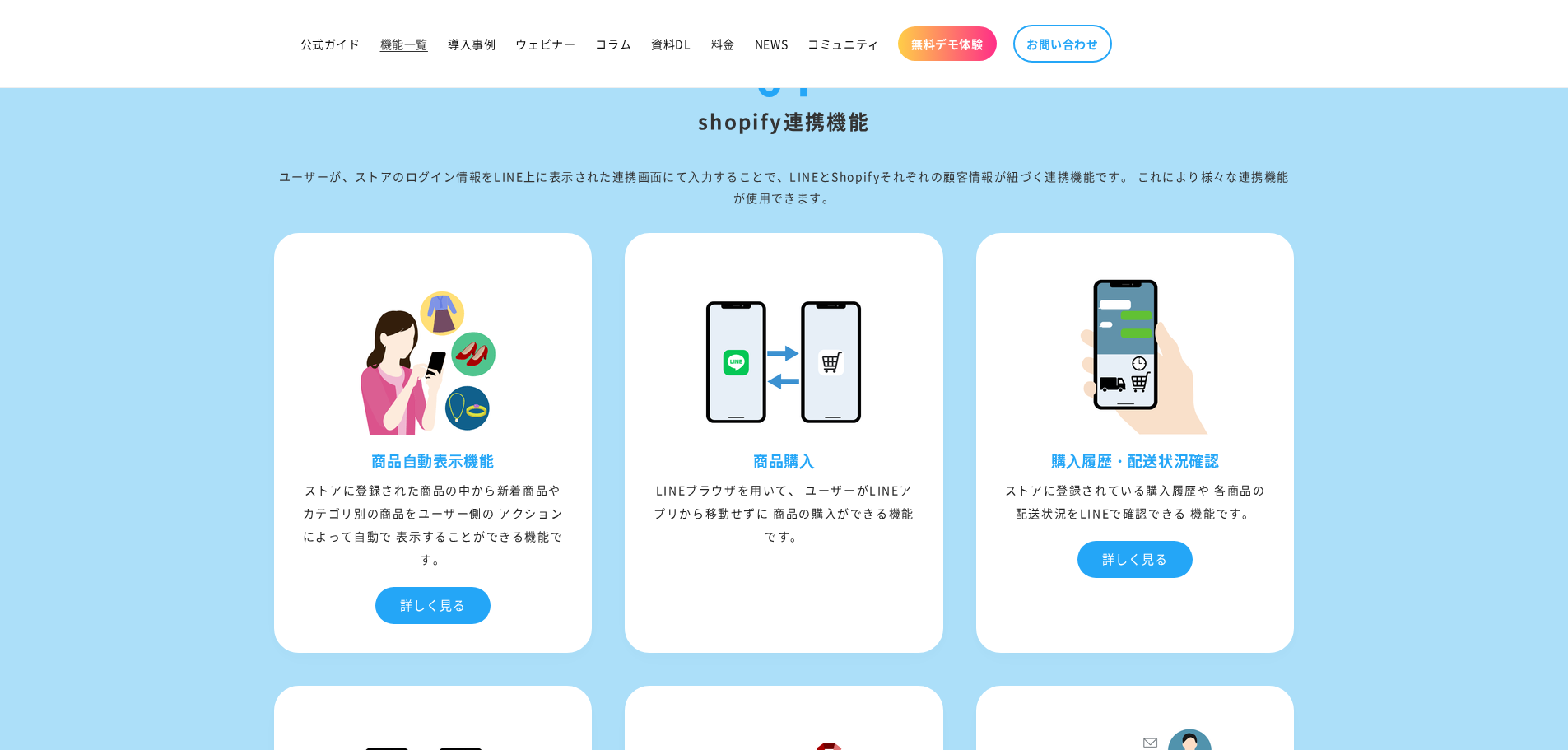
scroll to position [4993, 0]
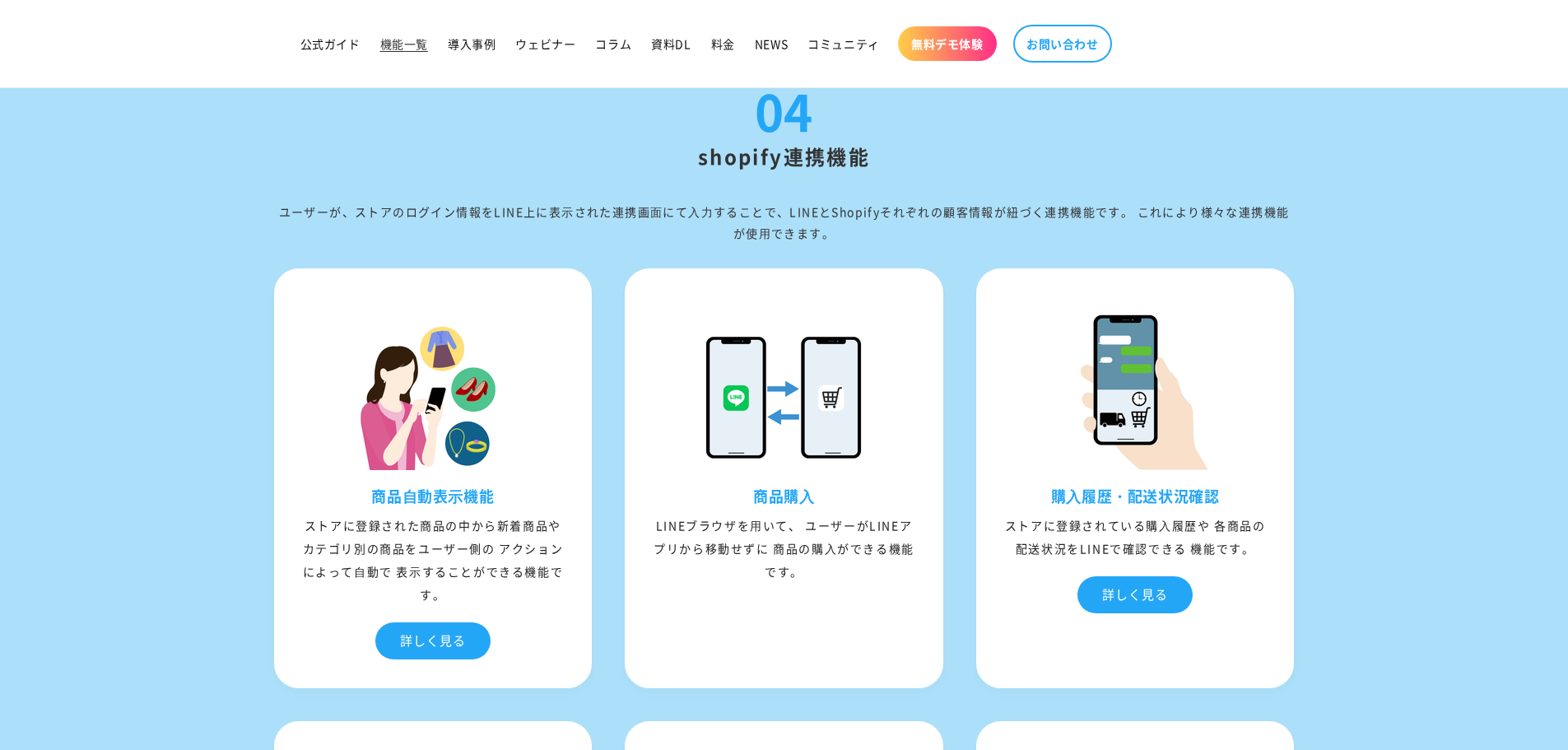
click at [582, 243] on div "ユーザーが、ストアのログイン情報をLINE上に表⽰された連携画⾯にて⼊⼒することで、LINEとShopifyそれぞれの顧客情報が紐づく連携機能です。 これによ…" at bounding box center [784, 222] width 1020 height 41
drag, startPoint x: 787, startPoint y: 237, endPoint x: 270, endPoint y: 219, distance: 517.3
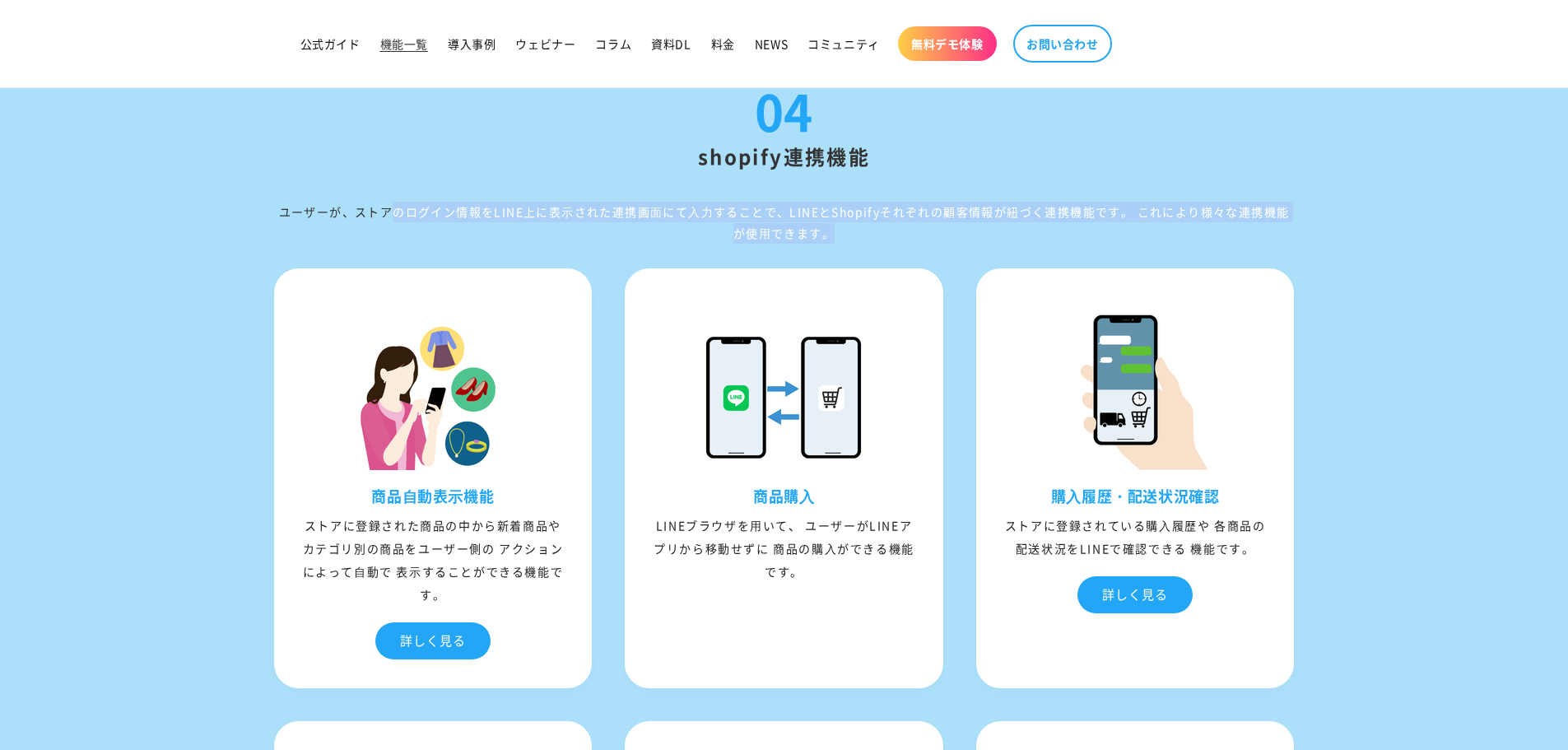
drag, startPoint x: 270, startPoint y: 219, endPoint x: 829, endPoint y: 233, distance: 559.2
click at [829, 233] on div "ユーザーが、ストアのログイン情報をLINE上に表⽰された連携画⾯にて⼊⼒することで、LINEとShopifyそれぞれの顧客情報が紐づく連携機能です。 これによ…" at bounding box center [784, 222] width 1020 height 41
drag, startPoint x: 829, startPoint y: 235, endPoint x: 255, endPoint y: 212, distance: 574.5
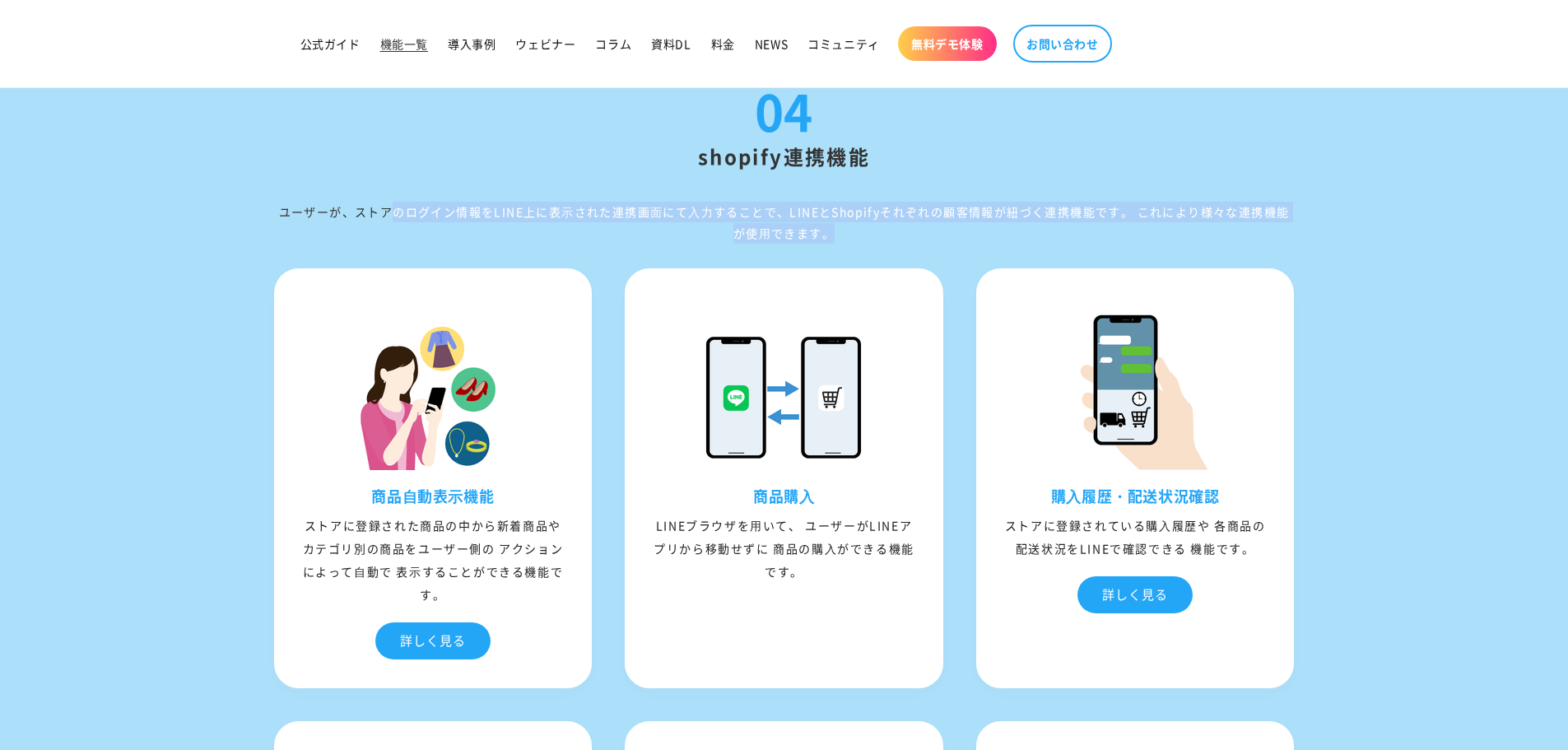
drag, startPoint x: 279, startPoint y: 218, endPoint x: 843, endPoint y: 237, distance: 564.3
click at [843, 237] on div "ユーザーが、ストアのログイン情報をLINE上に表⽰された連携画⾯にて⼊⼒することで、LINEとShopifyそれぞれの顧客情報が紐づく連携機能です。 これによ…" at bounding box center [784, 222] width 1020 height 41
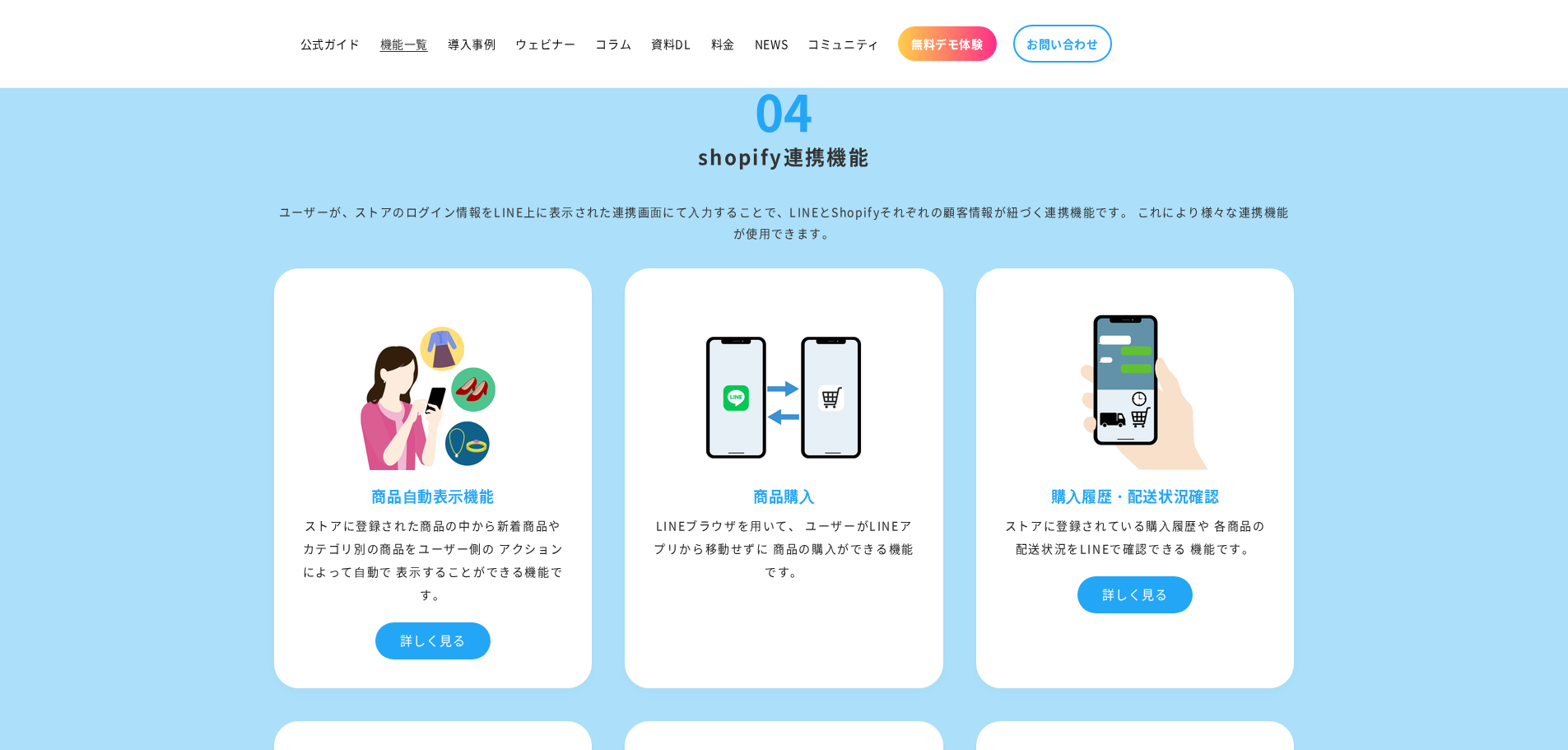
click at [852, 243] on div "ユーザーが、ストアのログイン情報をLINE上に表⽰された連携画⾯にて⼊⼒することで、LINEとShopifyそれぞれの顧客情報が紐づく連携機能です。 これによ…" at bounding box center [784, 222] width 1020 height 41
drag, startPoint x: 833, startPoint y: 234, endPoint x: 280, endPoint y: 205, distance: 553.8
click at [280, 205] on div "04 shopify連携機能 ユーザーが、ストアのログイン情報をLINE上に表⽰された連携画⾯にて⼊⼒することで、LINEとShopifyそれぞれの顧客情報が…" at bounding box center [784, 165] width 1020 height 158
drag, startPoint x: 278, startPoint y: 210, endPoint x: 859, endPoint y: 245, distance: 582.1
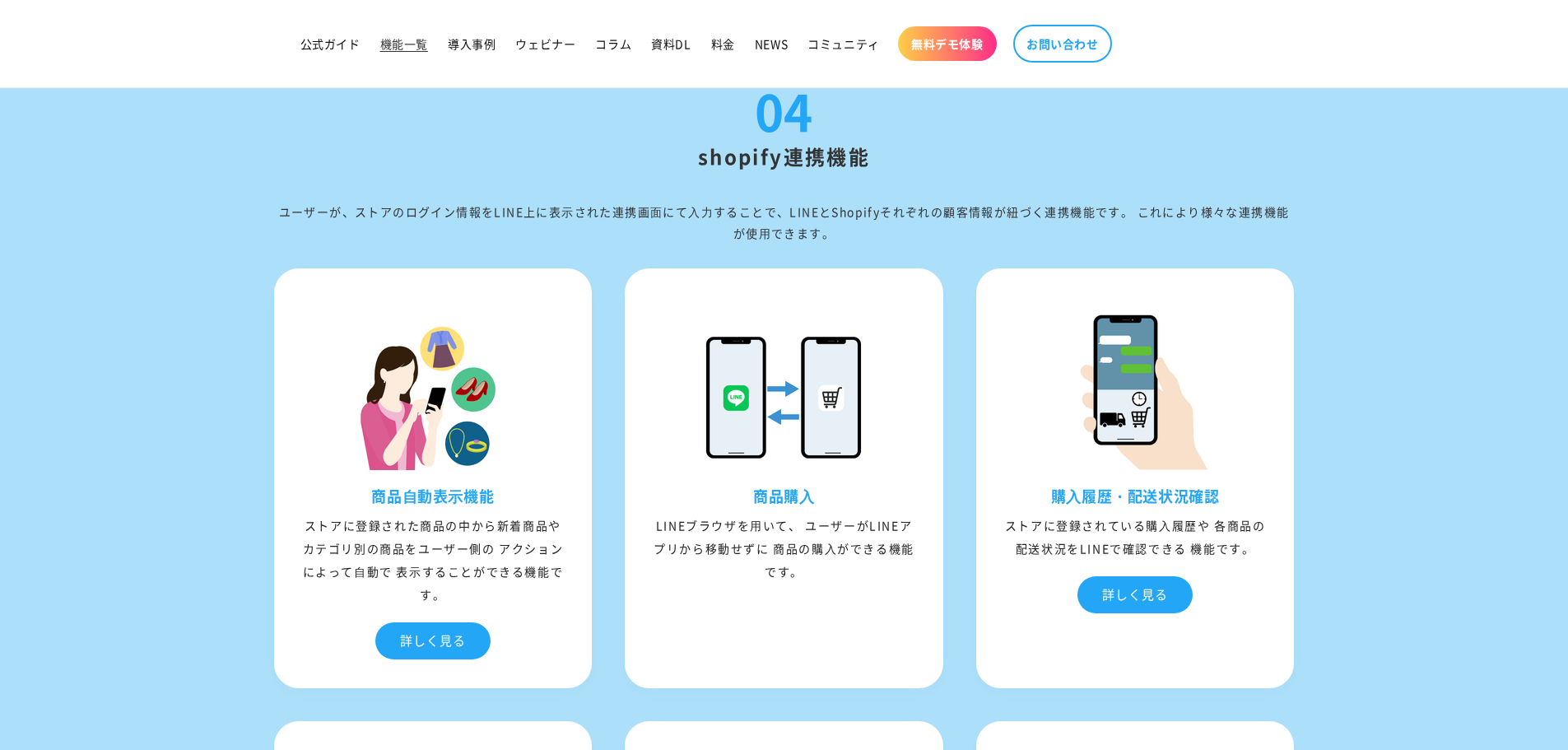
click at [859, 243] on div "ユーザーが、ストアのログイン情報をLINE上に表⽰された連携画⾯にて⼊⼒することで、LINEとShopifyそれぞれの顧客情報が紐づく連携機能です。 これによ…" at bounding box center [784, 222] width 1020 height 41
click at [858, 243] on div "ユーザーが、ストアのログイン情報をLINE上に表⽰された連携画⾯にて⼊⼒することで、LINEとShopifyそれぞれの顧客情報が紐づく連携機能です。 これによ…" at bounding box center [784, 222] width 1020 height 41
drag, startPoint x: 839, startPoint y: 245, endPoint x: 282, endPoint y: 207, distance: 558.3
click at [282, 207] on div "ユーザーが、ストアのログイン情報をLINE上に表⽰された連携画⾯にて⼊⼒することで、LINEとShopifyそれぞれの顧客情報が紐づく連携機能です。 これによ…" at bounding box center [784, 222] width 1020 height 41
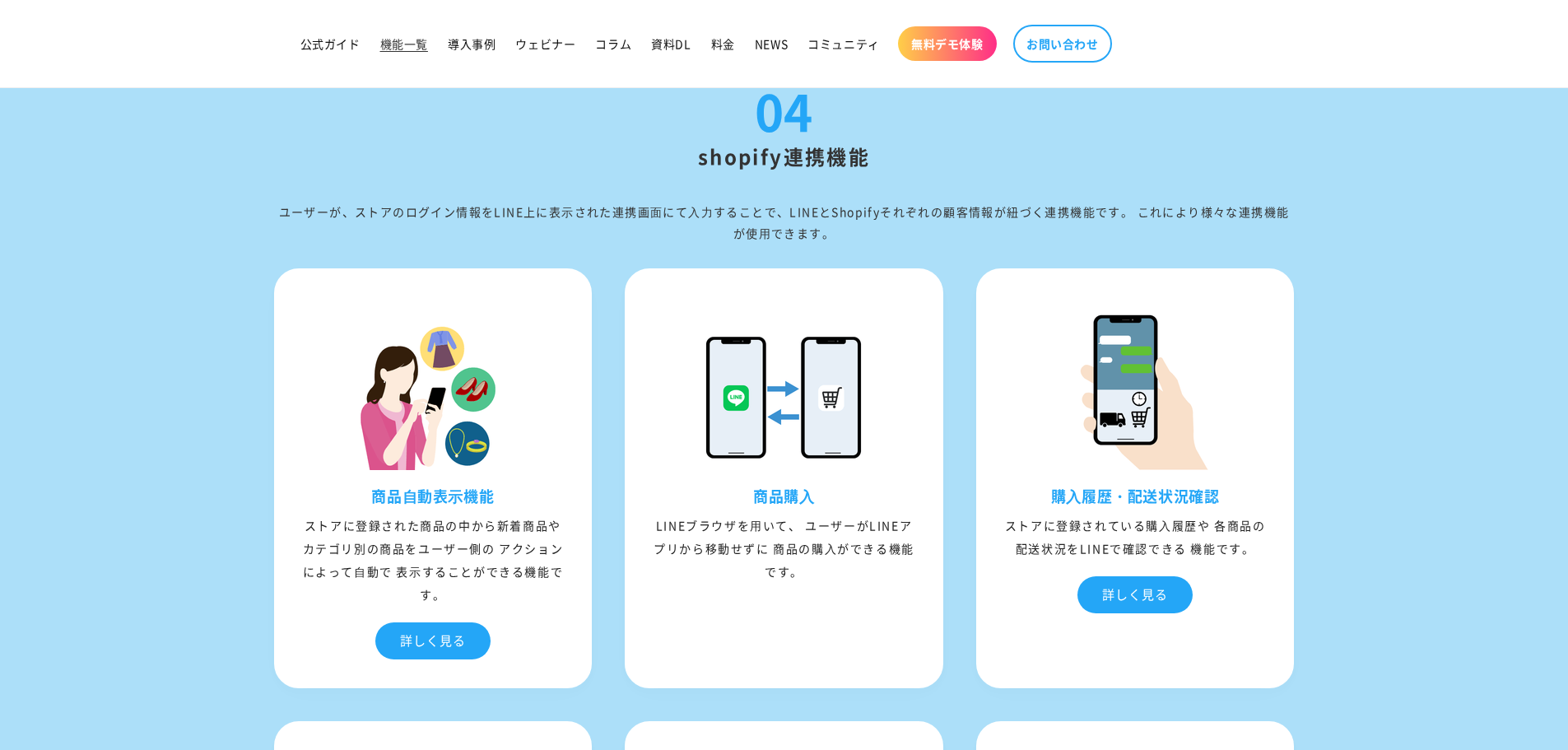
drag, startPoint x: 279, startPoint y: 213, endPoint x: 833, endPoint y: 241, distance: 554.7
click at [833, 241] on div "ユーザーが、ストアのログイン情報をLINE上に表⽰された連携画⾯にて⼊⼒することで、LINEとShopifyそれぞれの顧客情報が紐づく連携機能です。 これによ…" at bounding box center [784, 222] width 1020 height 41
click at [832, 241] on div "ユーザーが、ストアのログイン情報をLINE上に表⽰された連携画⾯にて⼊⼒することで、LINEとShopifyそれぞれの顧客情報が紐づく連携機能です。 これによ…" at bounding box center [784, 222] width 1020 height 41
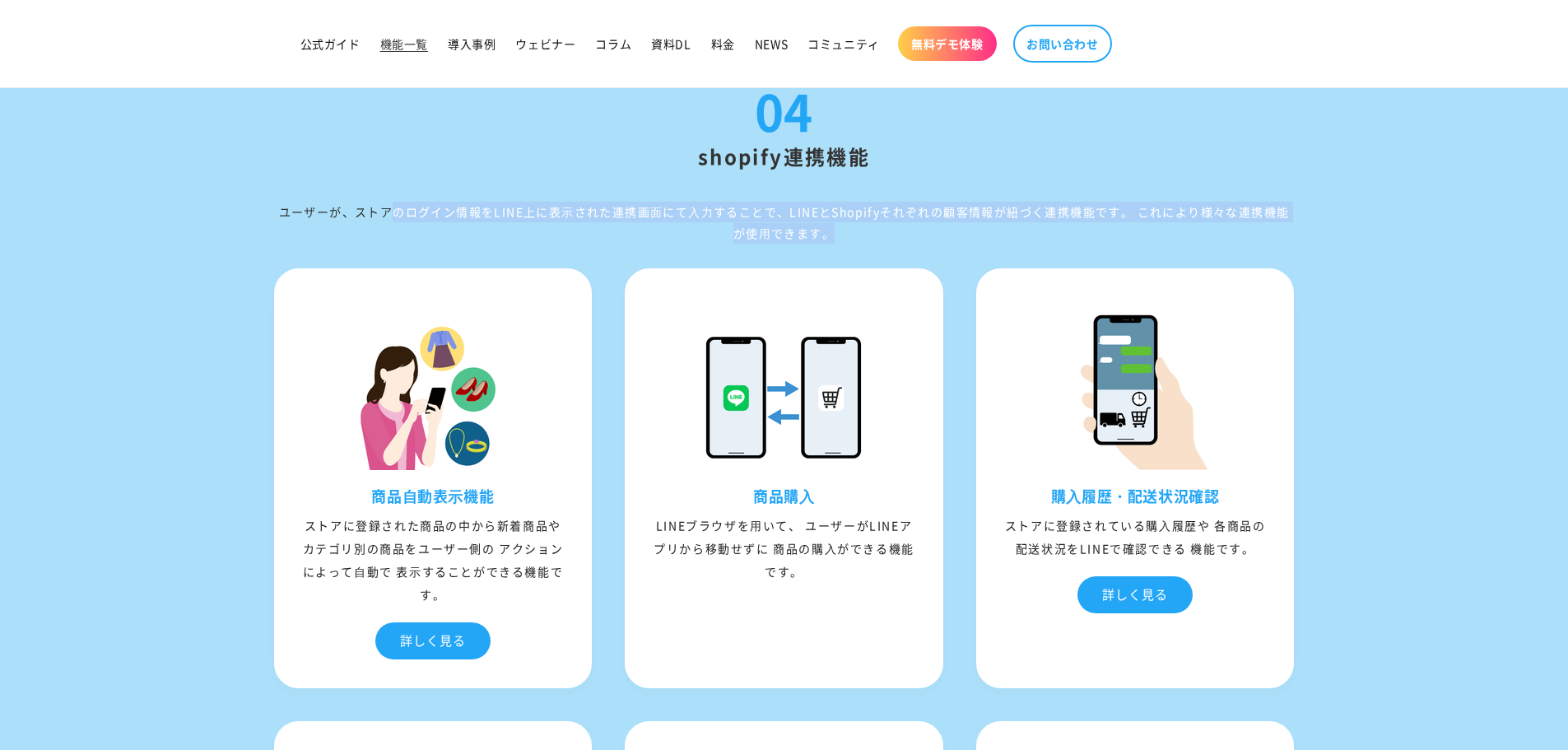
drag, startPoint x: 832, startPoint y: 241, endPoint x: 279, endPoint y: 221, distance: 553.4
click at [279, 221] on div "ユーザーが、ストアのログイン情報をLINE上に表⽰された連携画⾯にて⼊⼒することで、LINEとShopifyそれぞれの顧客情報が紐づく連携機能です。 これによ…" at bounding box center [784, 222] width 1020 height 41
drag, startPoint x: 279, startPoint y: 221, endPoint x: 832, endPoint y: 230, distance: 553.1
click at [832, 230] on div "ユーザーが、ストアのログイン情報をLINE上に表⽰された連携画⾯にて⼊⼒することで、LINEとShopifyそれぞれの顧客情報が紐づく連携機能です。 これによ…" at bounding box center [784, 222] width 1020 height 41
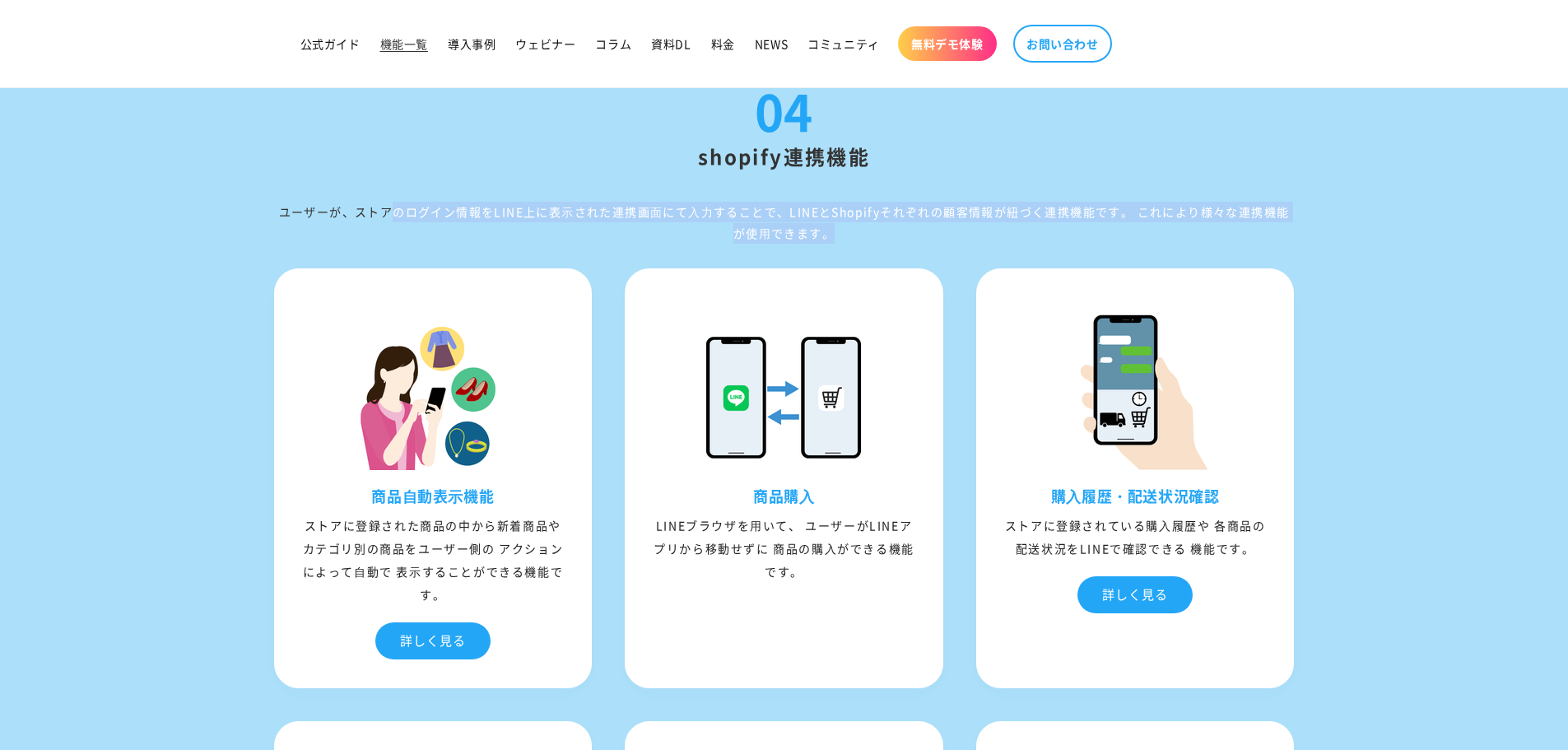
click at [832, 230] on div "ユーザーが、ストアのログイン情報をLINE上に表⽰された連携画⾯にて⼊⼒することで、LINEとShopifyそれぞれの顧客情報が紐づく連携機能です。 これによ…" at bounding box center [784, 222] width 1020 height 41
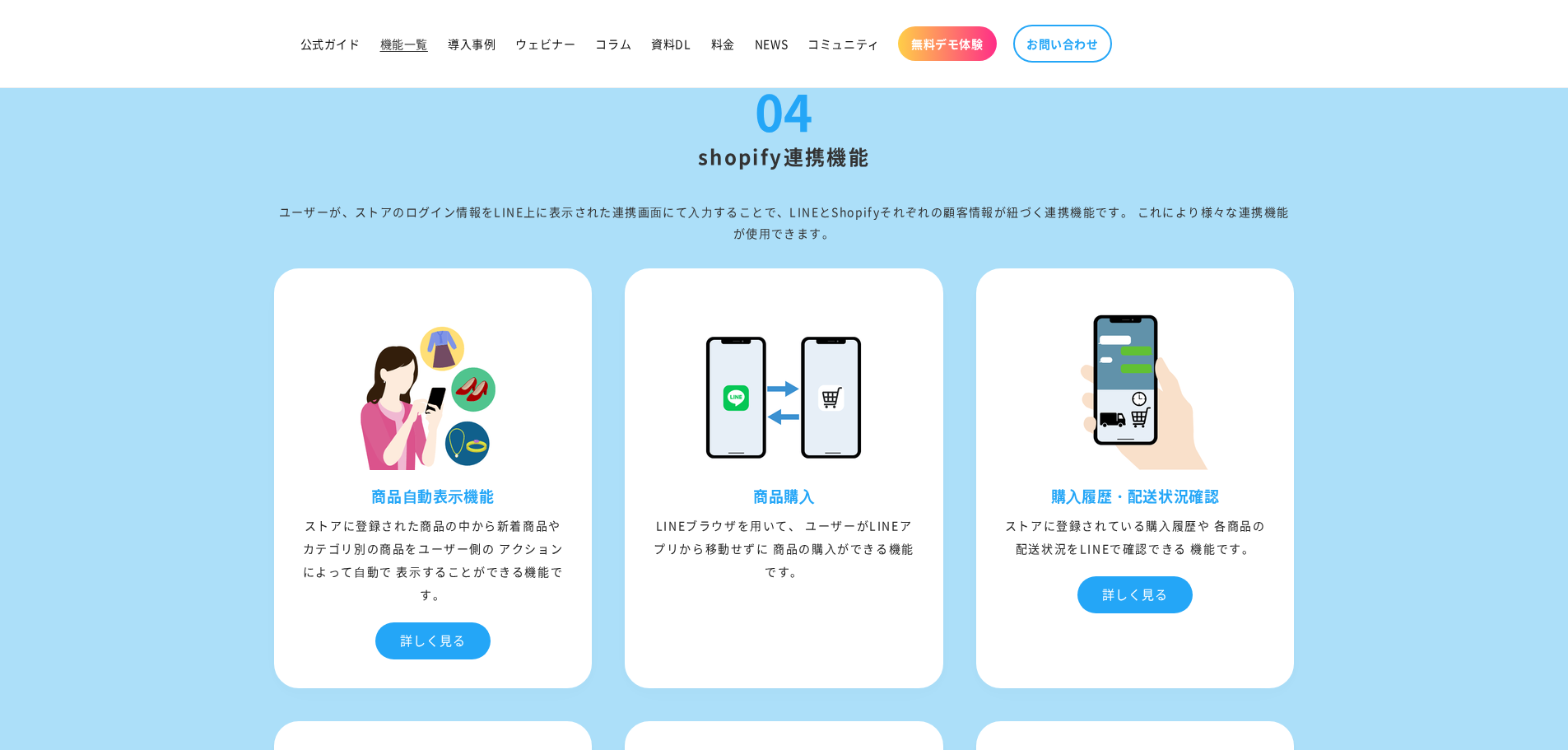
drag, startPoint x: 832, startPoint y: 239, endPoint x: 277, endPoint y: 201, distance: 556.3
click at [277, 201] on div "04 shopify連携機能 ユーザーが、ストアのログイン情報をLINE上に表⽰された連携画⾯にて⼊⼒することで、LINEとShopifyそれぞれの顧客情報が…" at bounding box center [784, 165] width 1020 height 158
click at [277, 203] on div "04 shopify連携機能 ユーザーが、ストアのログイン情報をLINE上に表⽰された連携画⾯にて⼊⼒することで、LINEとShopifyそれぞれの顧客情報が…" at bounding box center [784, 165] width 1020 height 158
drag, startPoint x: 277, startPoint y: 209, endPoint x: 832, endPoint y: 244, distance: 556.1
click at [832, 243] on div "ユーザーが、ストアのログイン情報をLINE上に表⽰された連携画⾯にて⼊⼒することで、LINEとShopifyそれぞれの顧客情報が紐づく連携機能です。 これによ…" at bounding box center [784, 222] width 1020 height 41
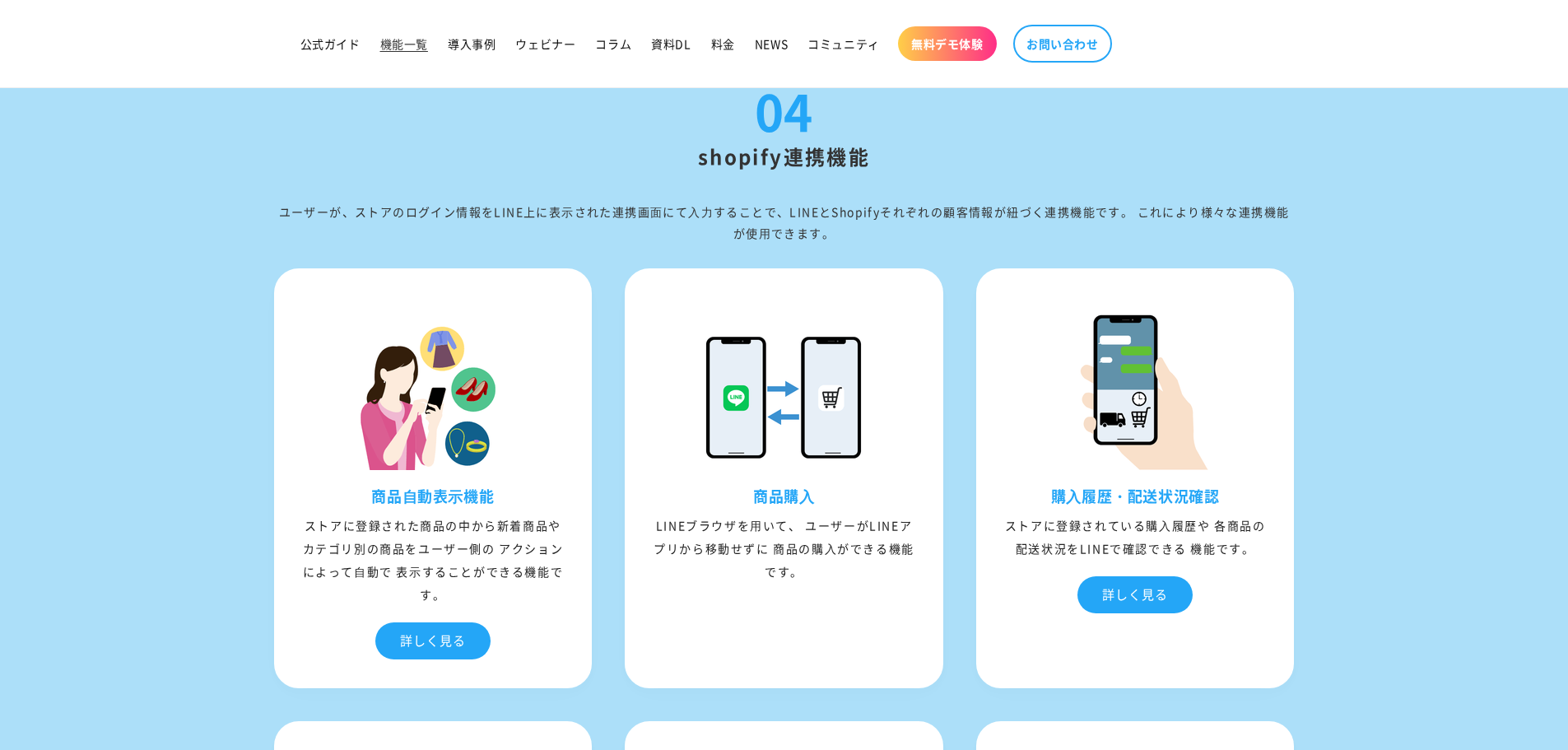
click at [832, 243] on div "ユーザーが、ストアのログイン情報をLINE上に表⽰された連携画⾯にて⼊⼒することで、LINEとShopifyそれぞれの顧客情報が紐づく連携機能です。 これによ…" at bounding box center [784, 222] width 1020 height 41
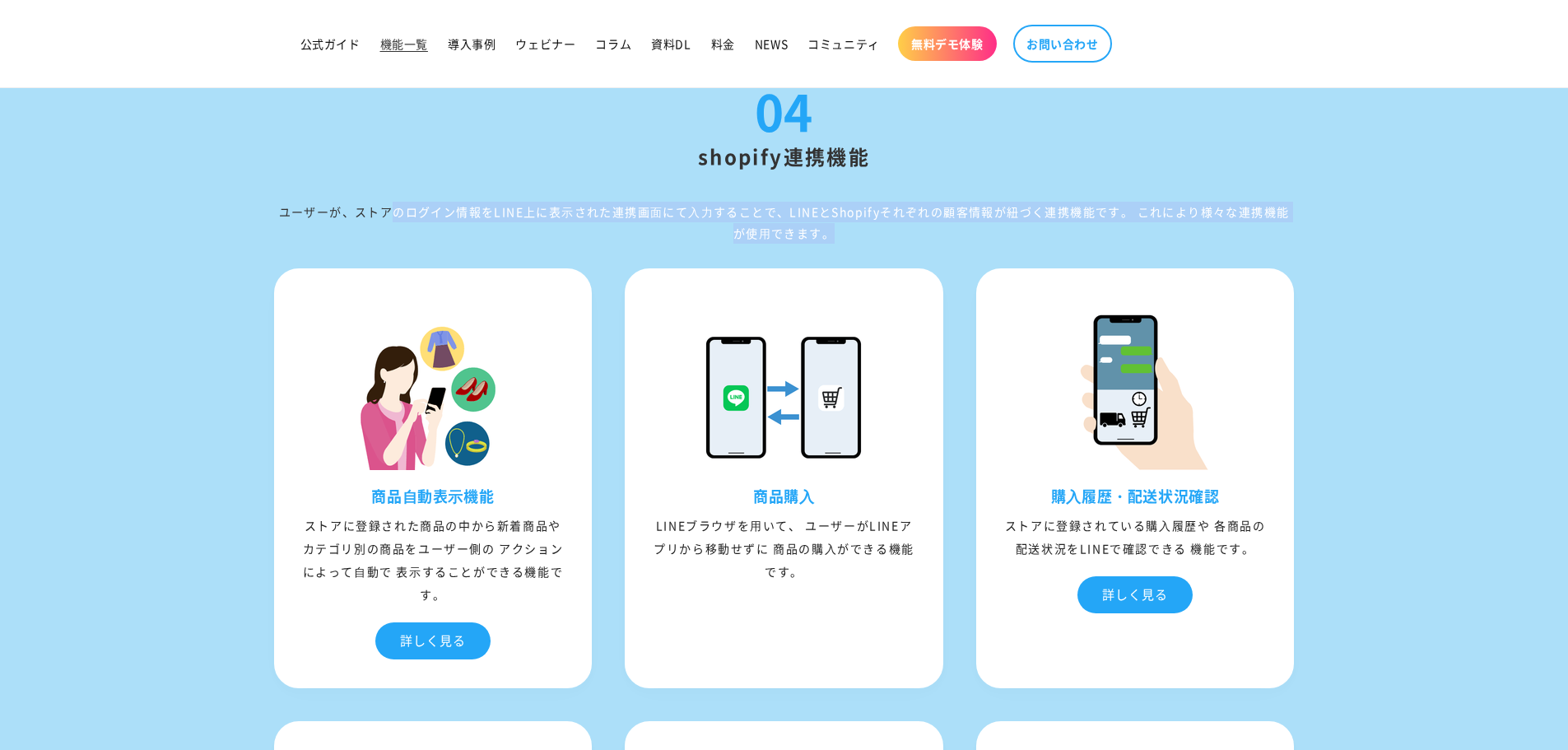
drag, startPoint x: 832, startPoint y: 243, endPoint x: 304, endPoint y: 215, distance: 528.7
click at [304, 215] on div "ユーザーが、ストアのログイン情報をLINE上に表⽰された連携画⾯にて⼊⼒することで、LINEとShopifyそれぞれの顧客情報が紐づく連携機能です。 これによ…" at bounding box center [784, 222] width 1020 height 41
click at [783, 233] on div "ユーザーが、ストアのログイン情報をLINE上に表⽰された連携画⾯にて⼊⼒することで、LINEとShopifyそれぞれの顧客情報が紐づく連携機能です。 これによ…" at bounding box center [784, 222] width 1020 height 41
drag, startPoint x: 830, startPoint y: 238, endPoint x: 283, endPoint y: 206, distance: 547.9
click at [283, 206] on div "ユーザーが、ストアのログイン情報をLINE上に表⽰された連携画⾯にて⼊⼒することで、LINEとShopifyそれぞれの顧客情報が紐づく連携機能です。 これによ…" at bounding box center [784, 222] width 1020 height 41
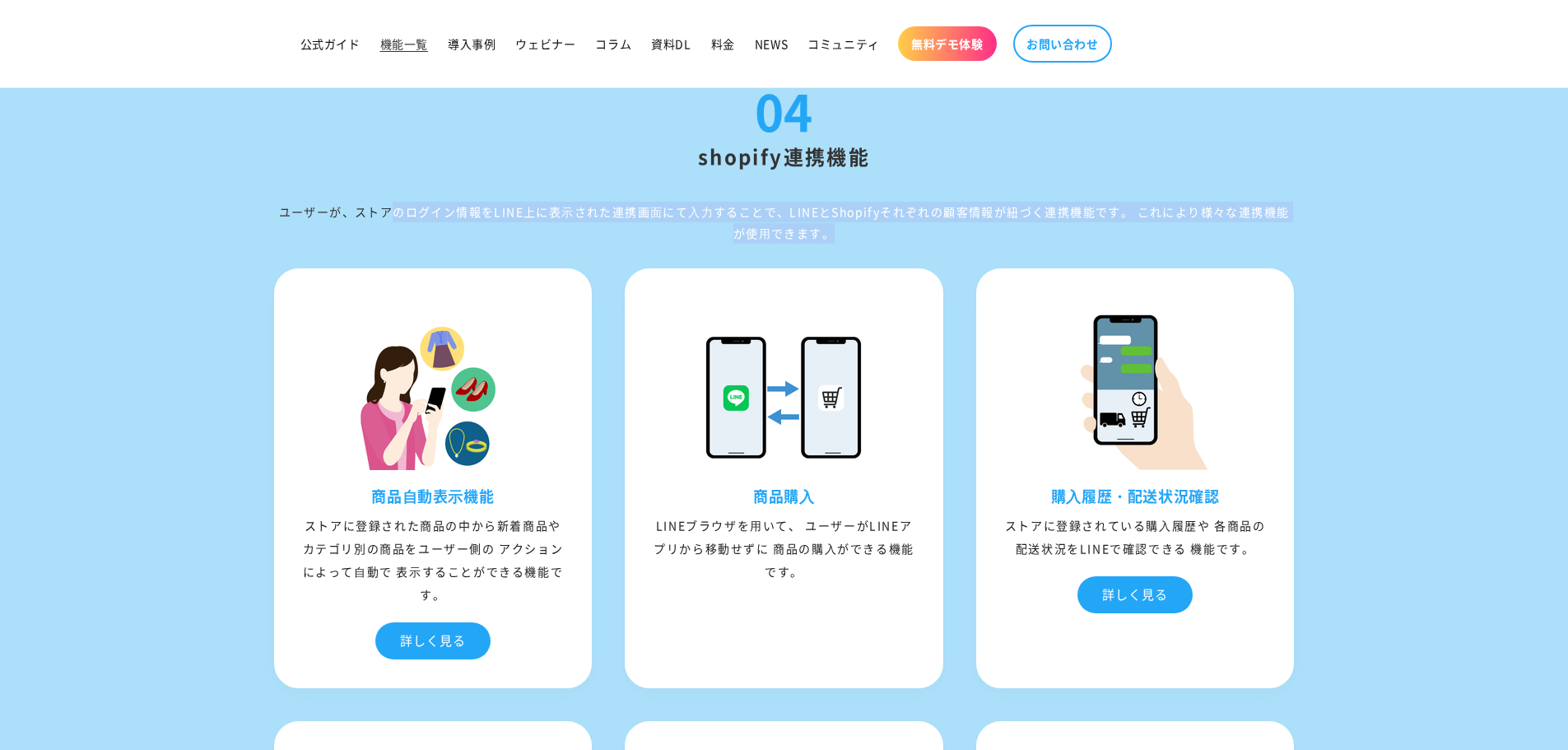
click at [298, 234] on div "ユーザーが、ストアのログイン情報をLINE上に表⽰された連携画⾯にて⼊⼒することで、LINEとShopifyそれぞれの顧客情報が紐づく連携機能です。 これによ…" at bounding box center [784, 222] width 1020 height 41
drag, startPoint x: 279, startPoint y: 212, endPoint x: 835, endPoint y: 245, distance: 557.0
click at [835, 243] on div "ユーザーが、ストアのログイン情報をLINE上に表⽰された連携画⾯にて⼊⼒することで、LINEとShopifyそれぞれの顧客情報が紐づく連携機能です。 これによ…" at bounding box center [784, 222] width 1020 height 41
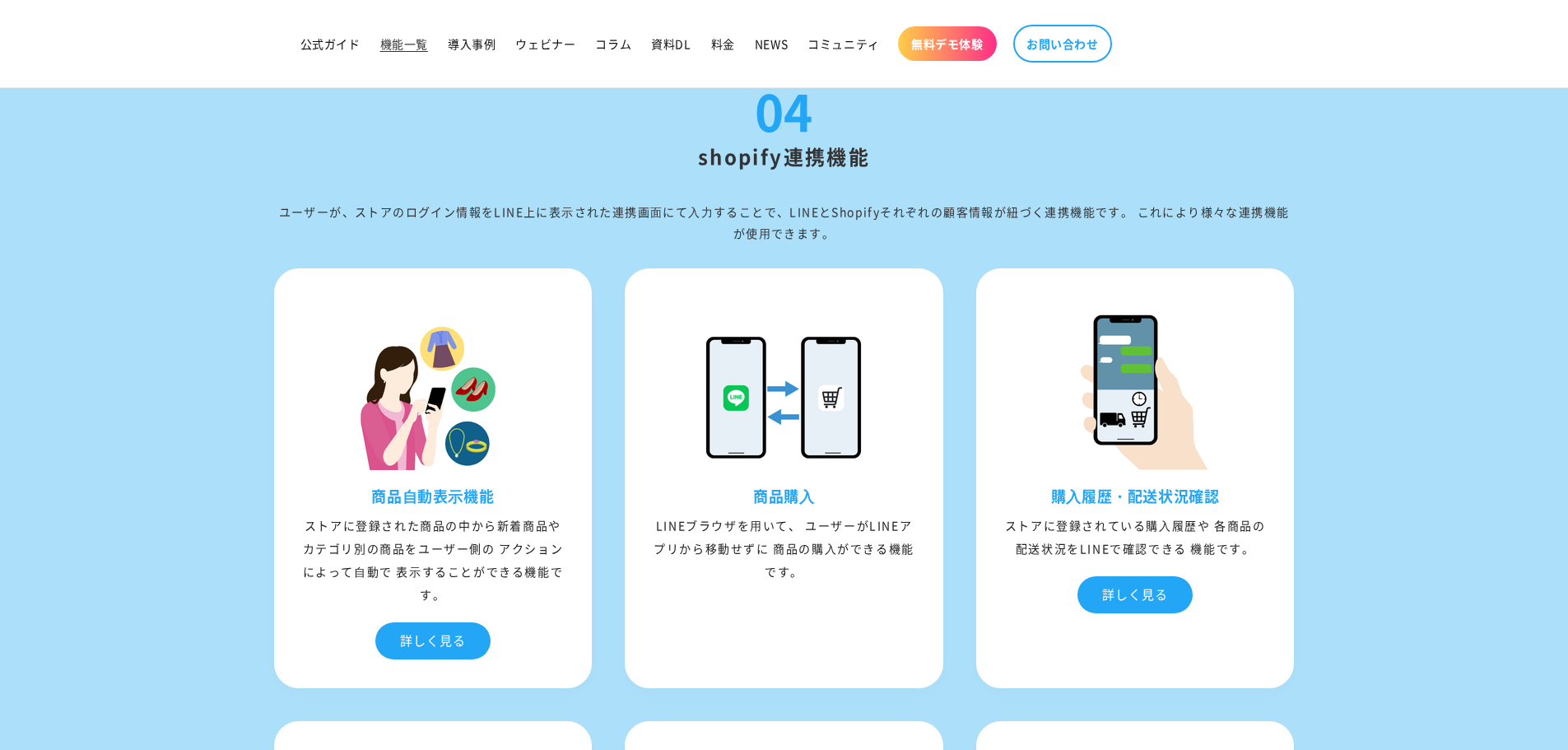
click at [1027, 169] on h2 "shopify連携機能" at bounding box center [784, 156] width 1020 height 26
